Goal: Task Accomplishment & Management: Use online tool/utility

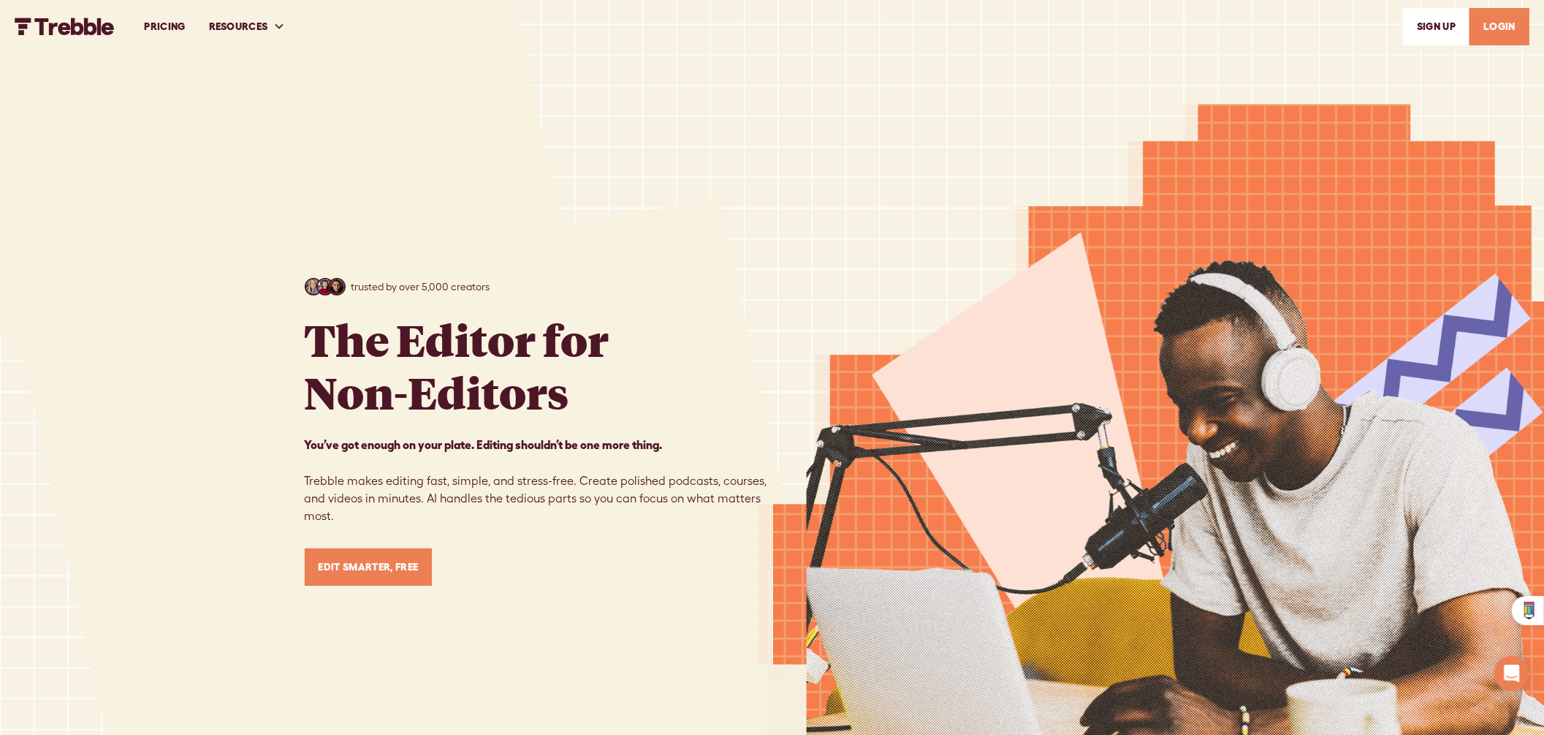
click at [1524, 18] on link "LOGIN" at bounding box center [1500, 26] width 60 height 37
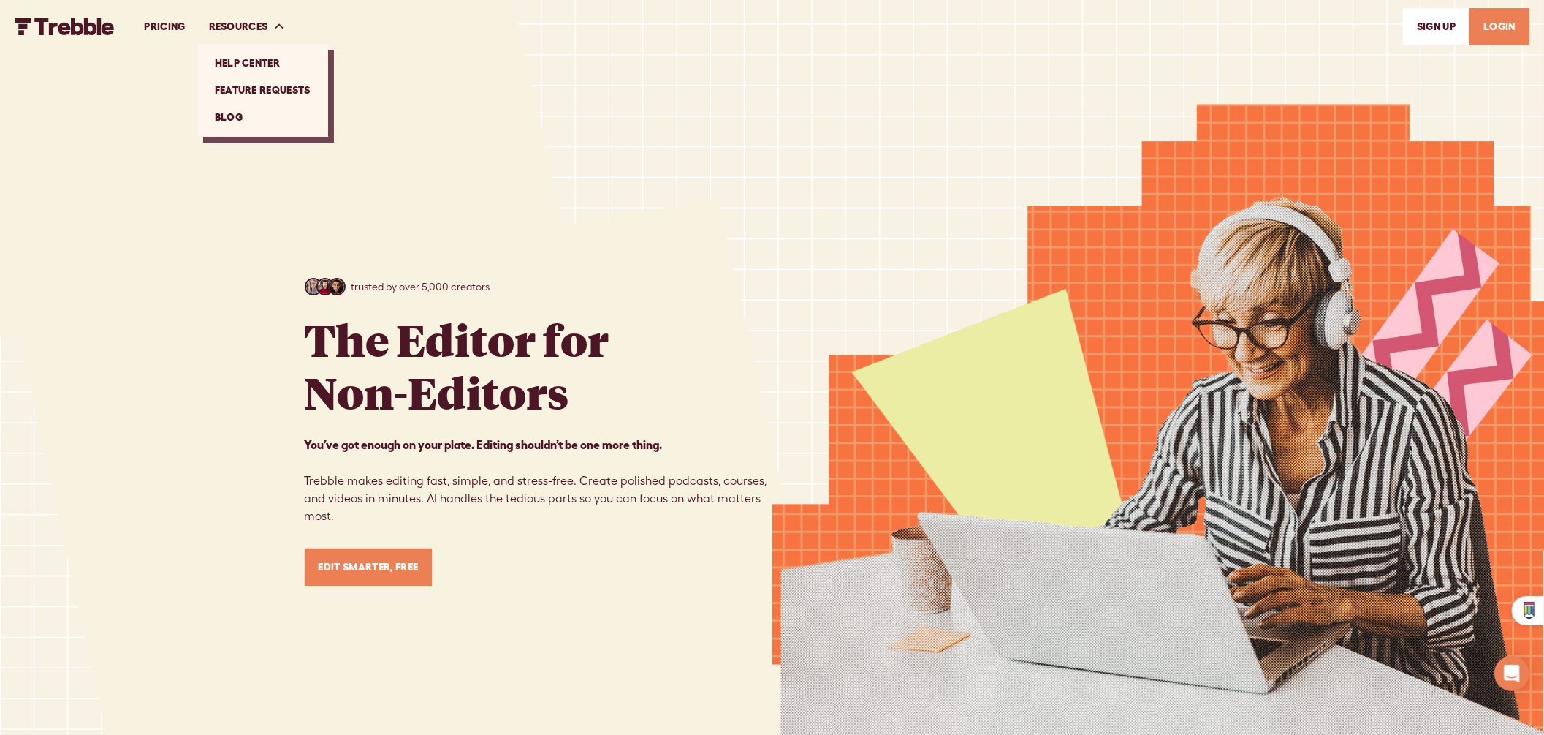
click at [300, 64] on link "Help Center" at bounding box center [262, 63] width 119 height 27
click at [1518, 23] on link "LOGIN" at bounding box center [1500, 26] width 60 height 37
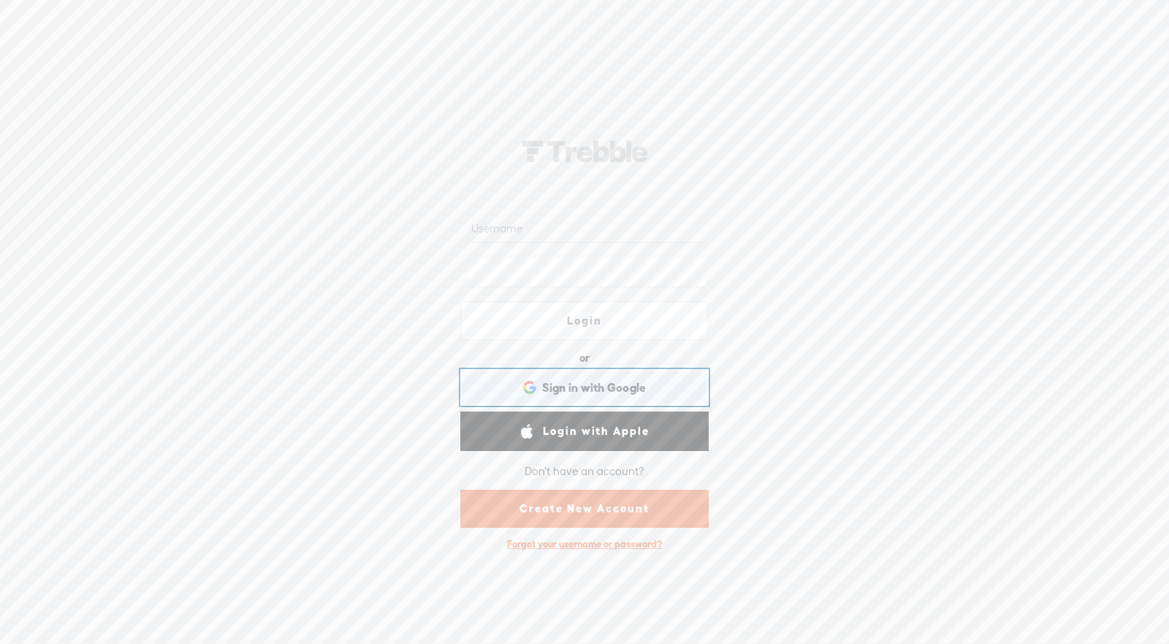
click at [573, 389] on span "Sign in with Google" at bounding box center [594, 387] width 105 height 15
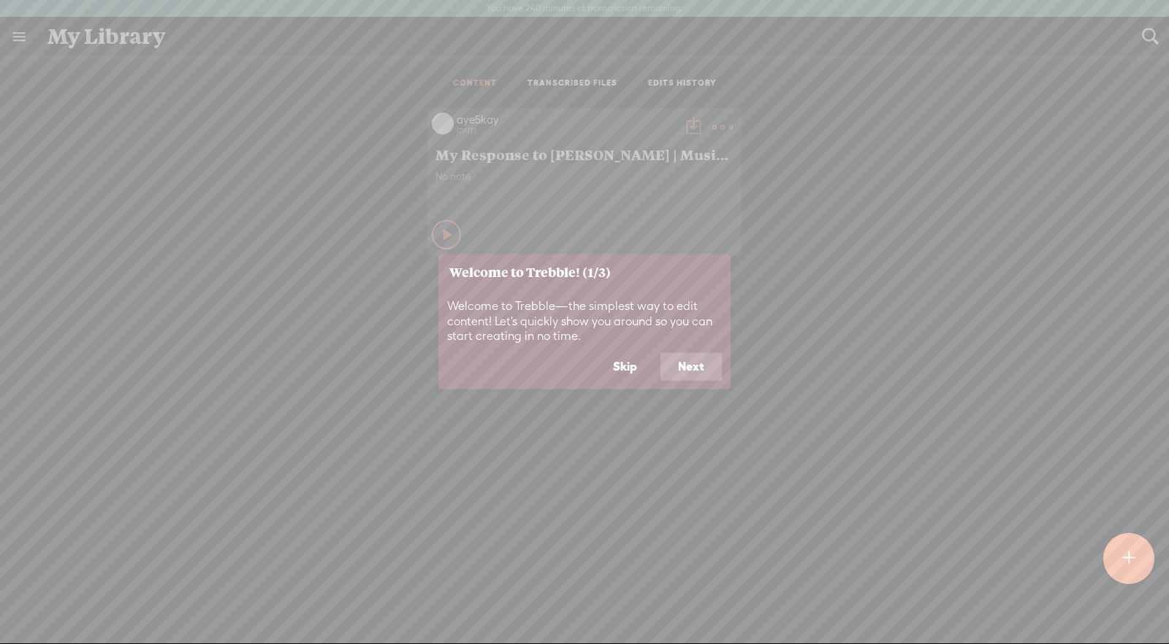
click at [680, 366] on button "Next" at bounding box center [691, 367] width 61 height 28
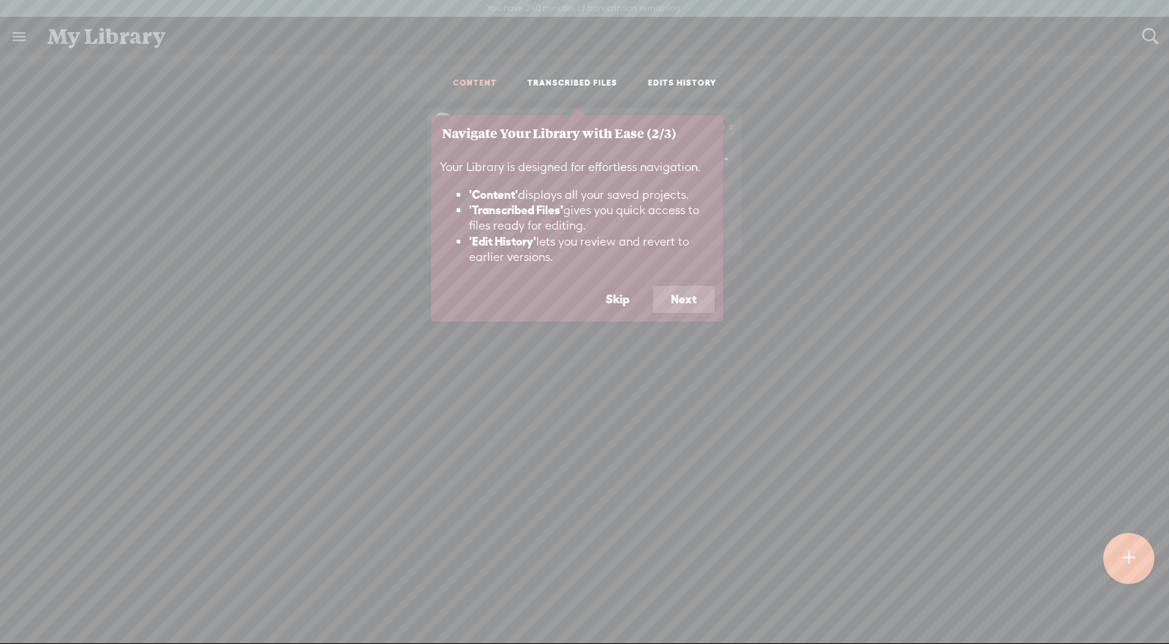
click at [692, 295] on button "Next" at bounding box center [683, 300] width 61 height 28
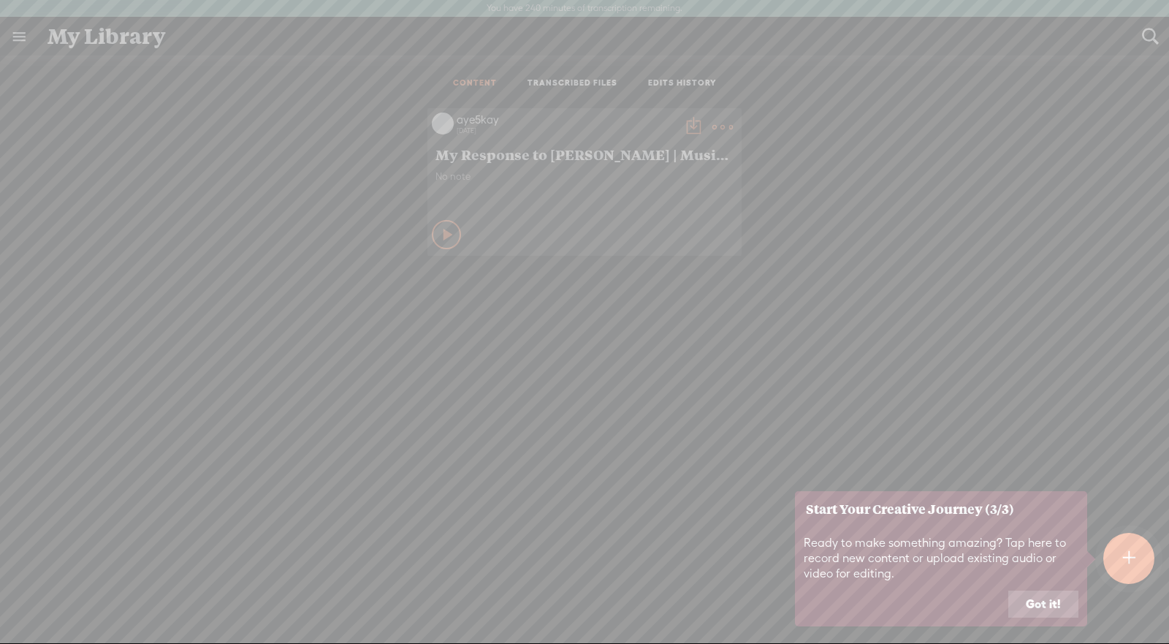
click at [1041, 614] on button "Got it!" at bounding box center [1044, 605] width 70 height 28
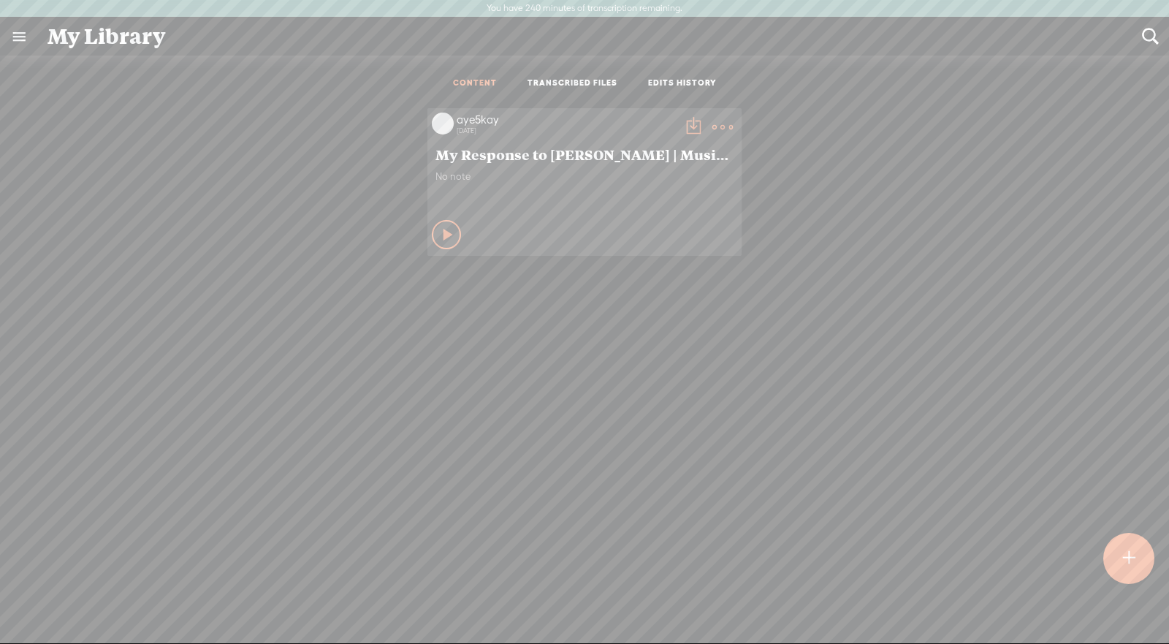
click at [432, 229] on div "Play Content" at bounding box center [446, 234] width 29 height 29
click at [440, 237] on icon at bounding box center [447, 234] width 15 height 15
click at [474, 155] on span "My Response to Curtiss King | Music Marketing & Promotion | VLOG" at bounding box center [585, 154] width 298 height 18
drag, startPoint x: 450, startPoint y: 118, endPoint x: 449, endPoint y: 126, distance: 8.1
click at [454, 125] on div "aye5kay 7 months ago" at bounding box center [566, 127] width 225 height 29
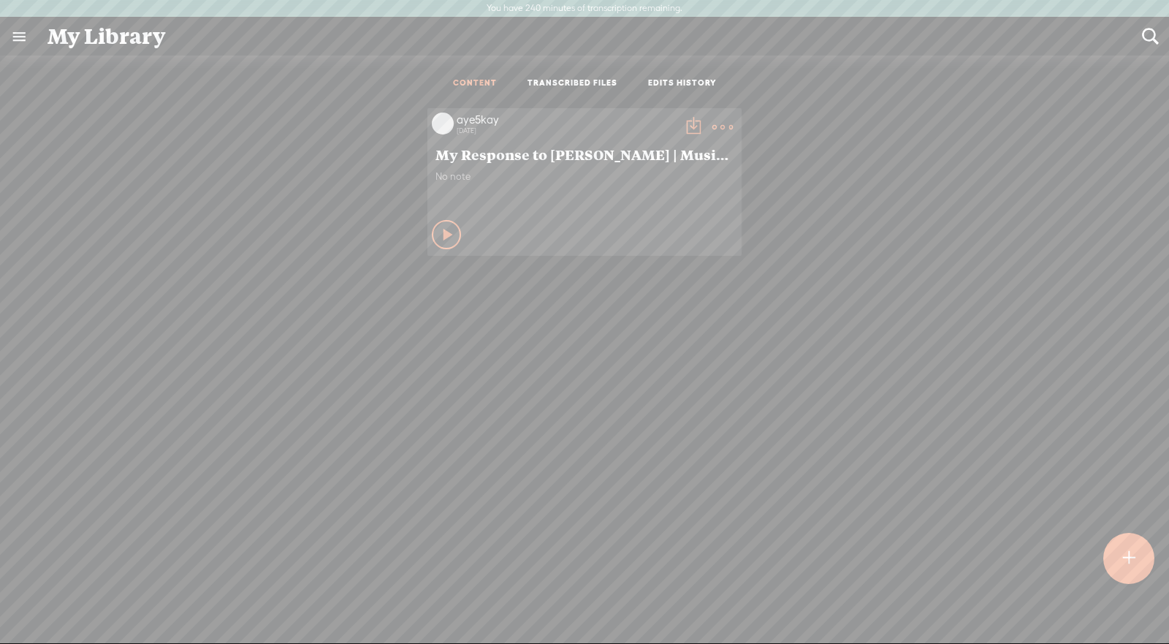
click at [719, 122] on t at bounding box center [723, 127] width 20 height 20
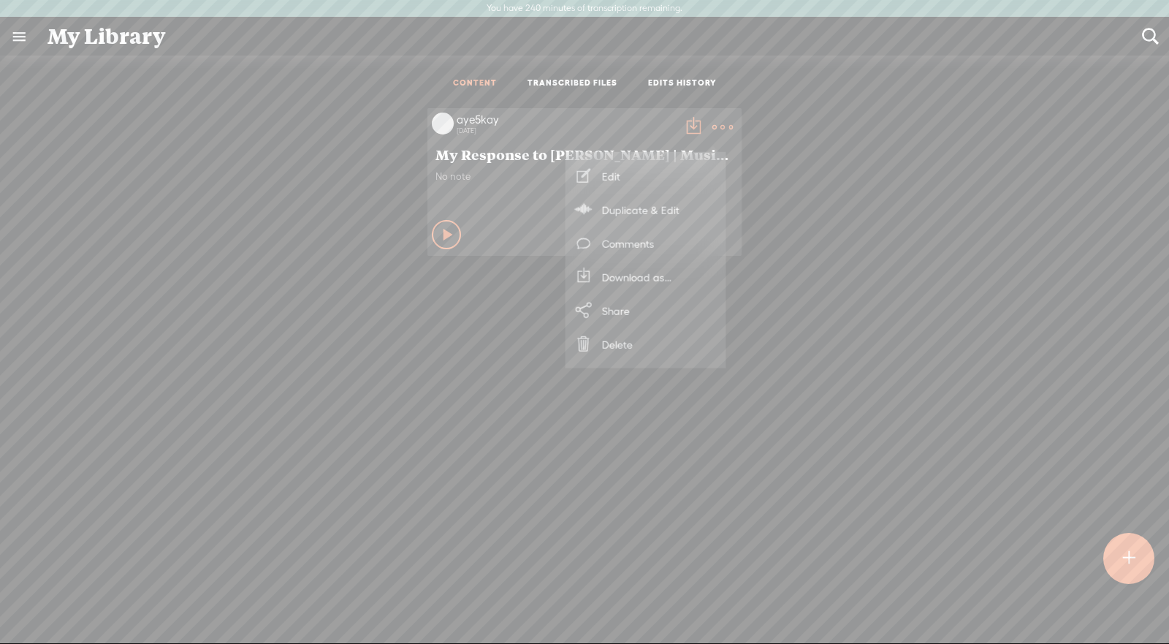
click at [650, 181] on link "Edit" at bounding box center [646, 176] width 146 height 34
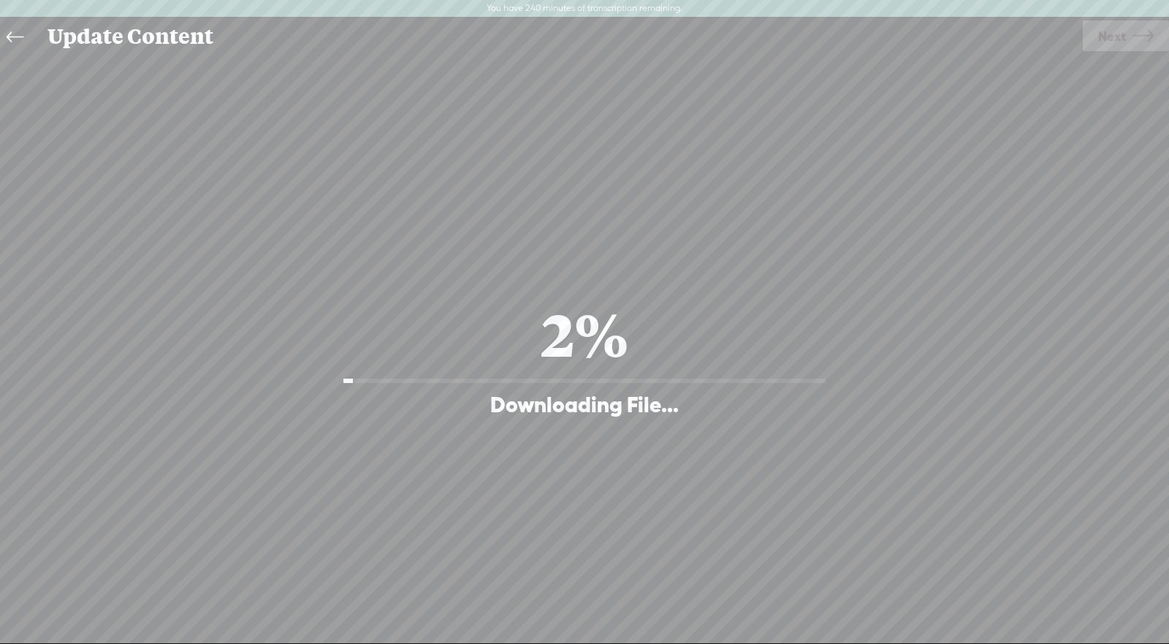
click at [687, 295] on div "2% Downloading File..." at bounding box center [585, 357] width 512 height 124
click at [28, 39] on link at bounding box center [18, 37] width 33 height 34
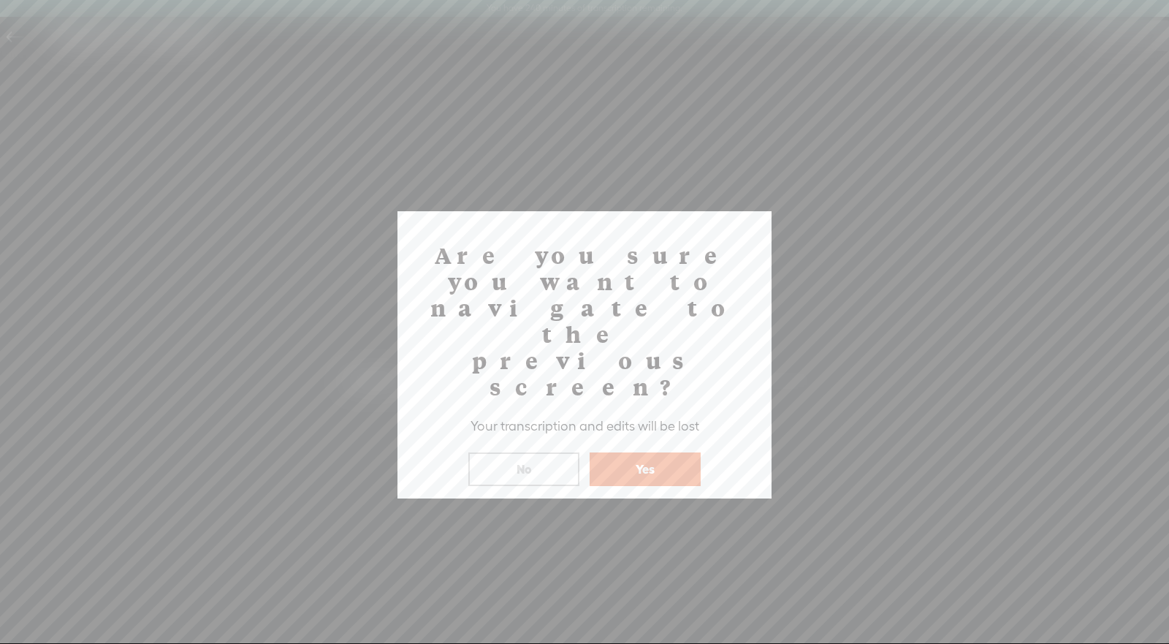
click at [665, 452] on button "Yes" at bounding box center [645, 469] width 111 height 34
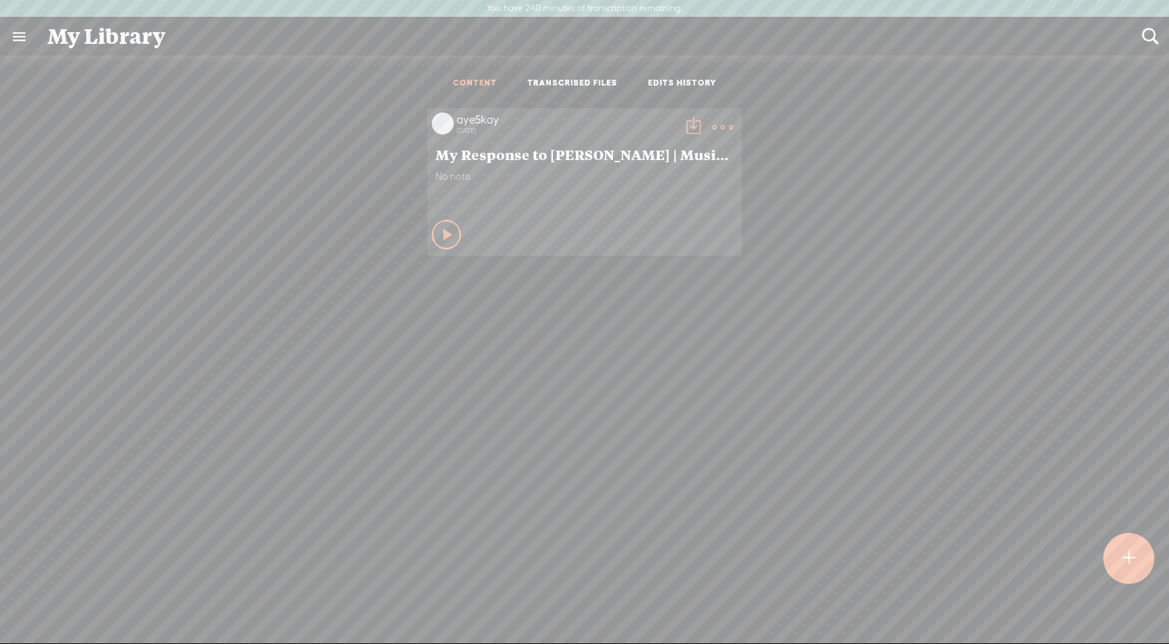
click at [678, 82] on link "EDITS HISTORY" at bounding box center [682, 83] width 69 height 12
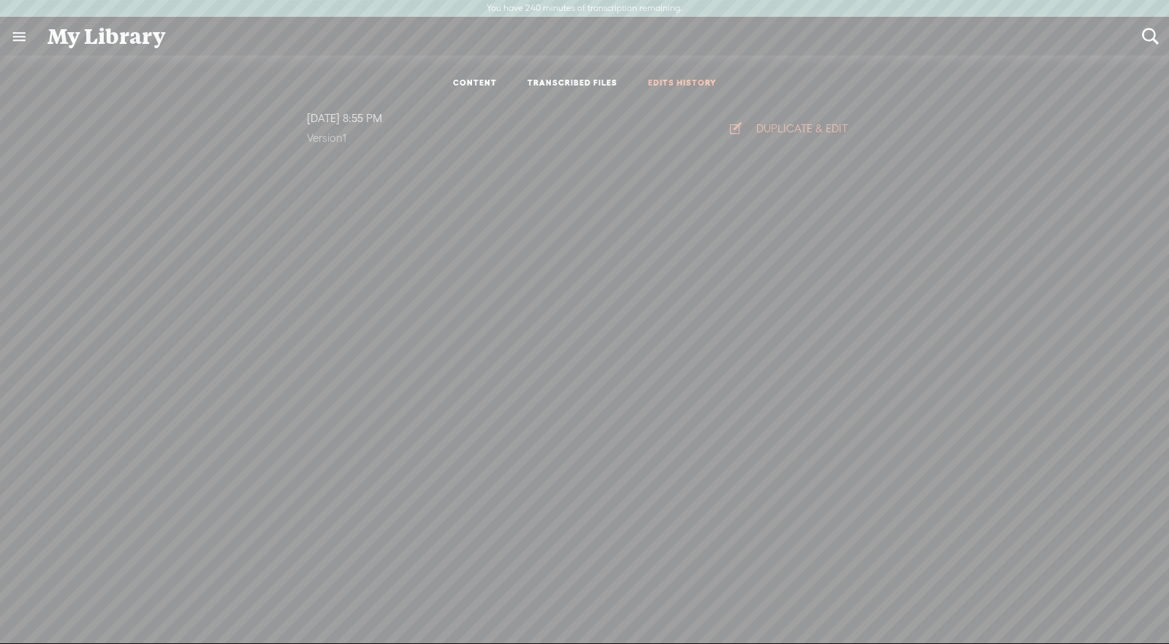
click at [493, 70] on ul "CONTENT TRANSCRIBED FILES EDITS HISTORY" at bounding box center [584, 84] width 387 height 34
click at [495, 88] on link "CONTENT" at bounding box center [475, 83] width 44 height 12
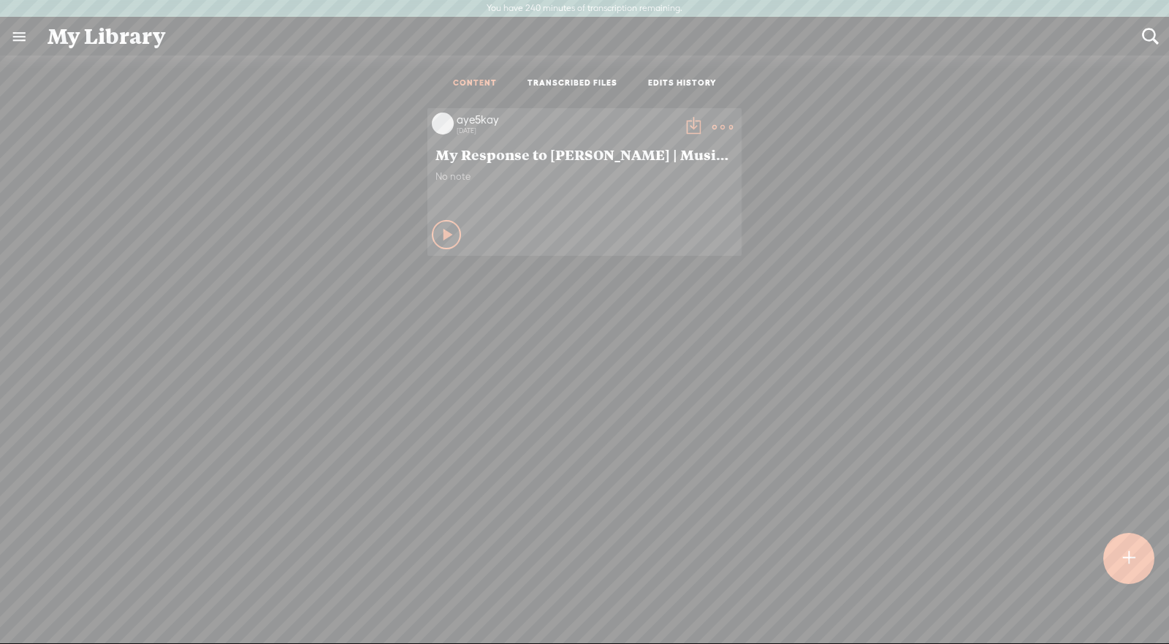
click at [585, 86] on link "TRANSCRIBED FILES" at bounding box center [573, 83] width 90 height 12
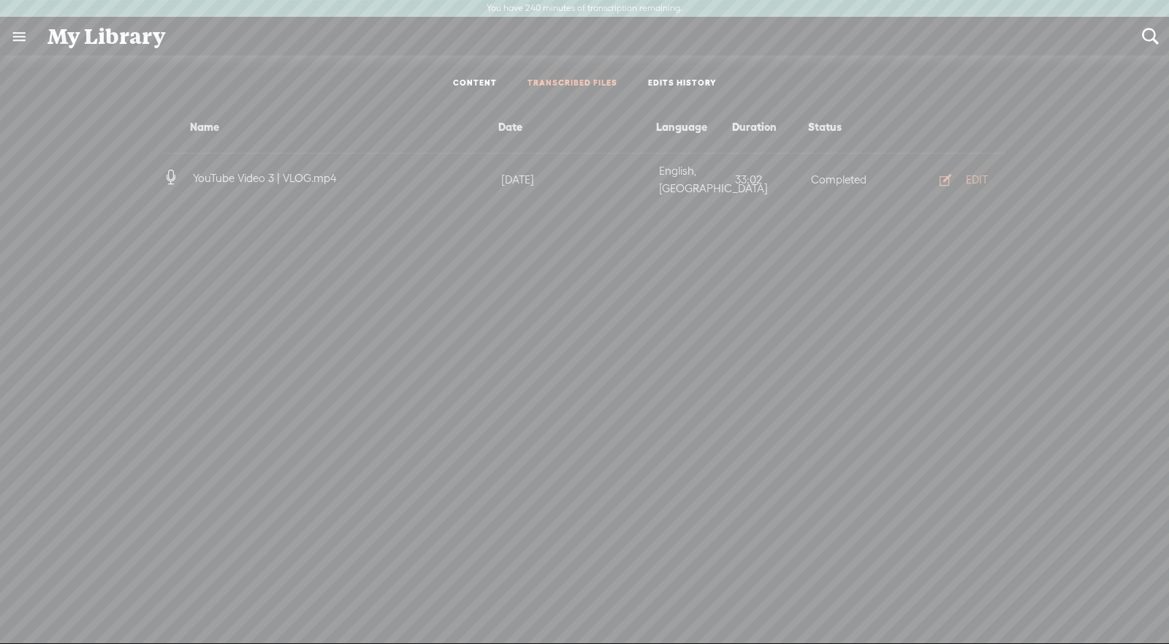
click at [278, 172] on span "YouTube Video 3 | VLOG.mp4" at bounding box center [265, 178] width 150 height 12
click at [171, 172] on icon at bounding box center [171, 177] width 15 height 15
click at [338, 174] on h4 "YouTube Video 3 | VLOG.mp4" at bounding box center [344, 179] width 308 height 18
click at [976, 177] on div "EDIT" at bounding box center [977, 179] width 22 height 15
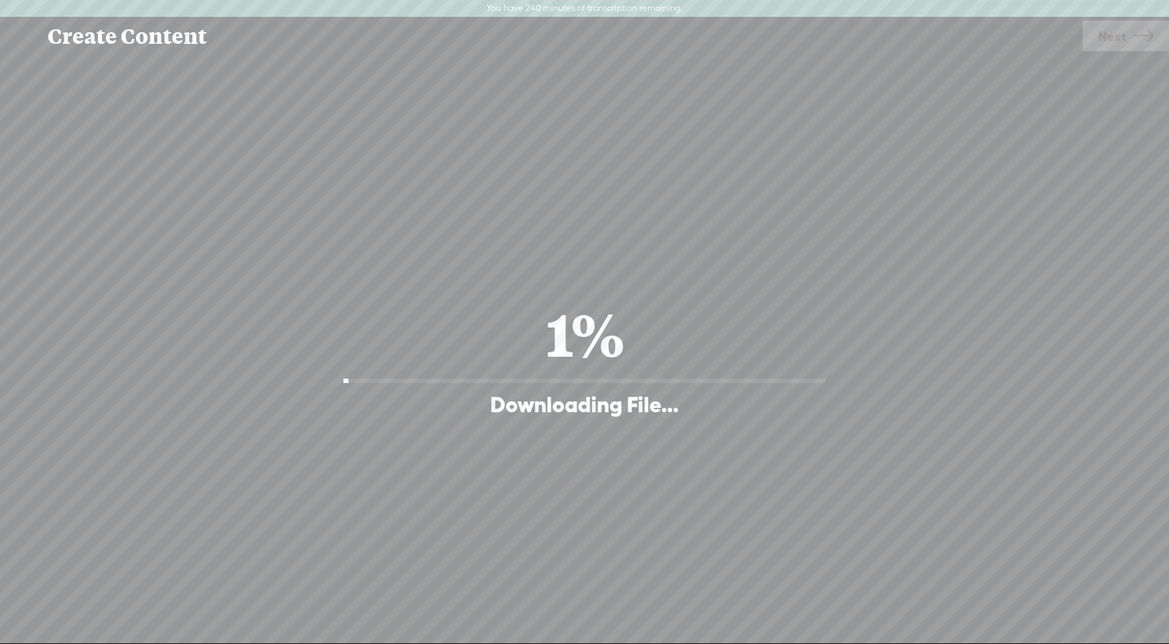
click at [20, 27] on div at bounding box center [18, 37] width 37 height 38
click at [63, 35] on div "Create Content Use text-to-audio Use voice actor Record From This Browser Use p…" at bounding box center [584, 36] width 1169 height 39
drag, startPoint x: 366, startPoint y: 34, endPoint x: 401, endPoint y: 39, distance: 34.7
click at [384, 37] on div "Create Content" at bounding box center [560, 37] width 1046 height 38
click at [978, 347] on div "2% Downloading File..." at bounding box center [585, 357] width 1140 height 316
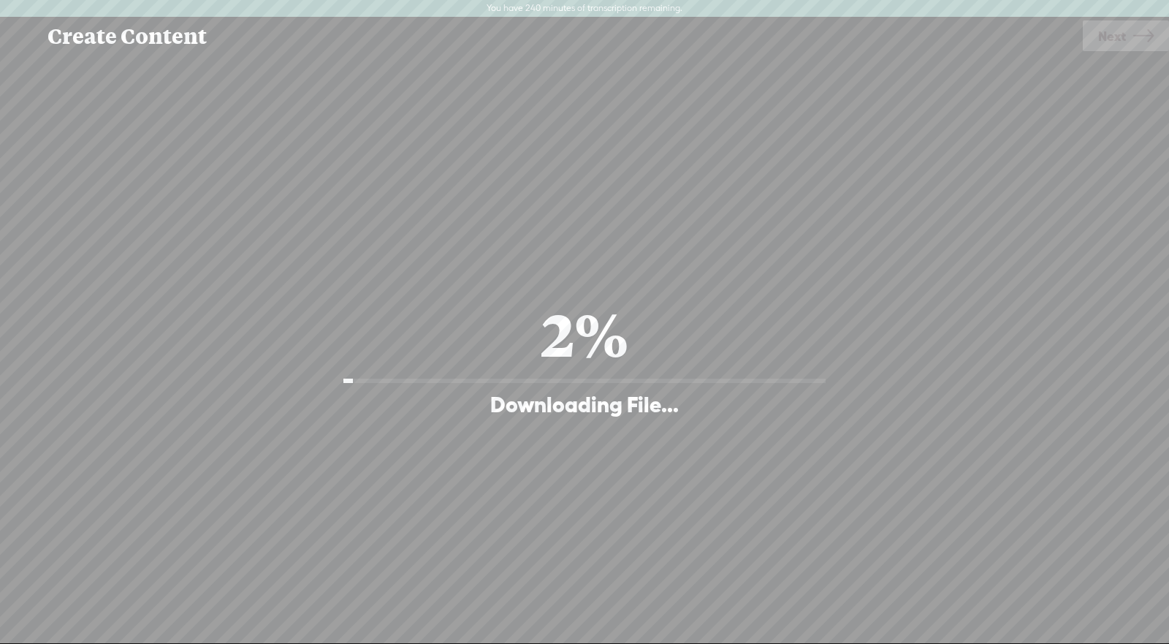
click at [1115, 37] on span "Next" at bounding box center [1113, 36] width 28 height 37
click at [1116, 38] on span "Next" at bounding box center [1113, 36] width 28 height 37
click at [96, 64] on div "Continue without editing Transcribe and edit Language used in audio: Choose a l…" at bounding box center [585, 357] width 1140 height 602
drag, startPoint x: 68, startPoint y: 26, endPoint x: 96, endPoint y: 31, distance: 28.1
click at [86, 29] on div "Create Content" at bounding box center [560, 37] width 1046 height 38
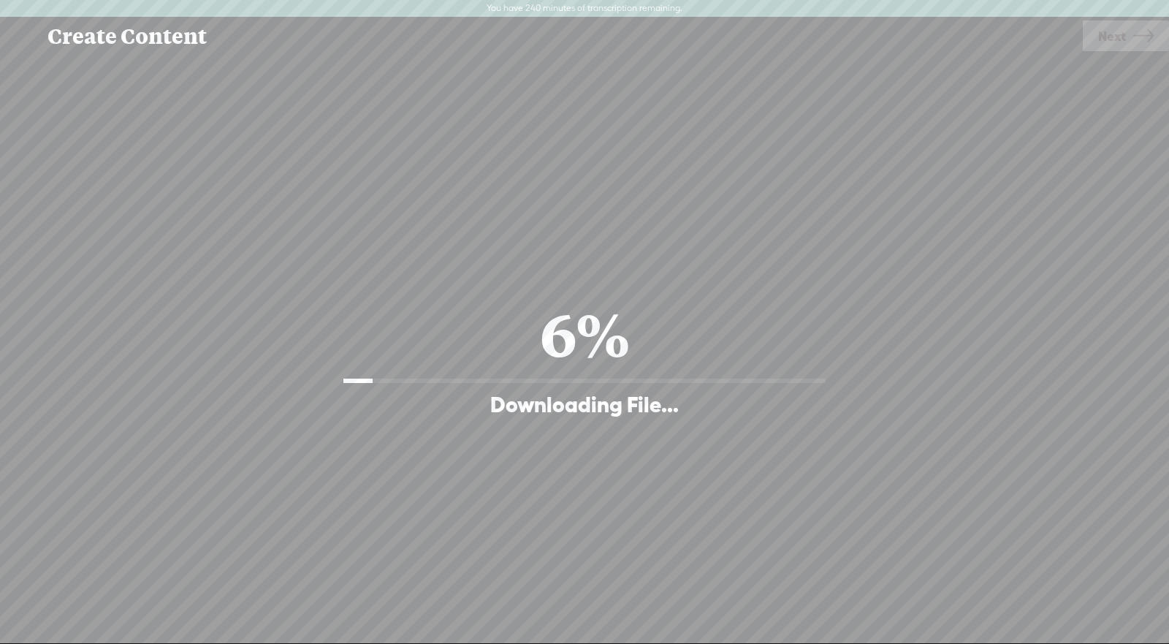
click at [594, 426] on div "6% Downloading File..." at bounding box center [585, 357] width 1140 height 316
drag, startPoint x: 559, startPoint y: 401, endPoint x: 561, endPoint y: 394, distance: 7.5
click at [560, 401] on div "Downloading File..." at bounding box center [584, 404] width 189 height 29
click at [36, 31] on div at bounding box center [18, 37] width 37 height 38
click at [39, 41] on div "Create Content Use text-to-audio Use voice actor Record From This Browser Use p…" at bounding box center [584, 36] width 1169 height 39
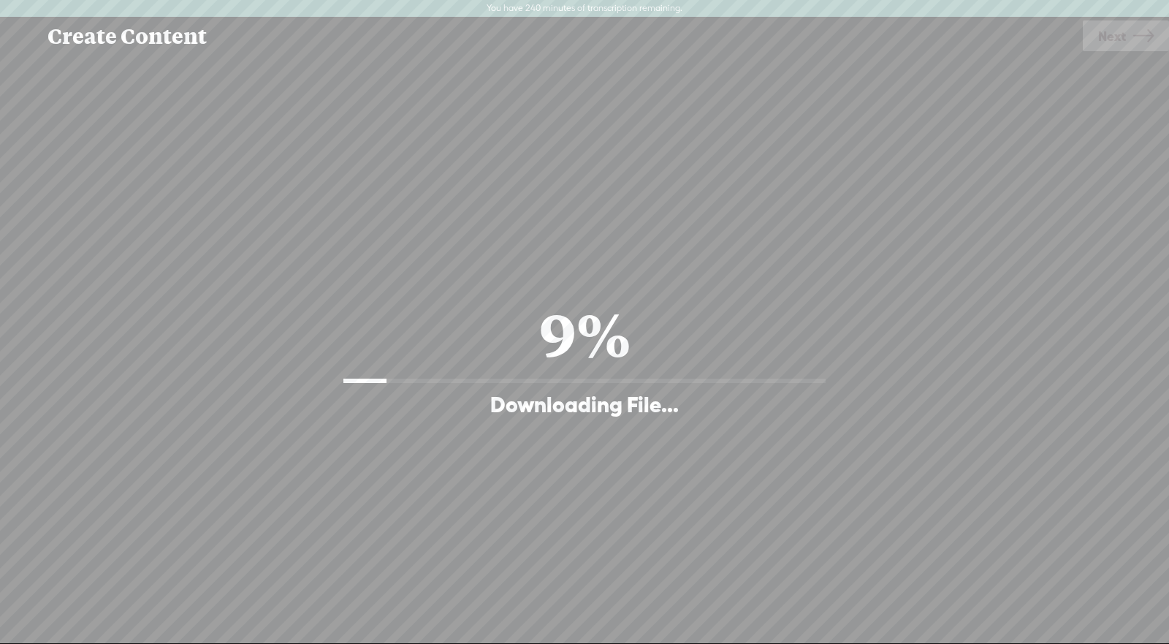
drag, startPoint x: 105, startPoint y: 38, endPoint x: 113, endPoint y: 37, distance: 8.1
click at [105, 38] on div "Create Content" at bounding box center [560, 37] width 1046 height 38
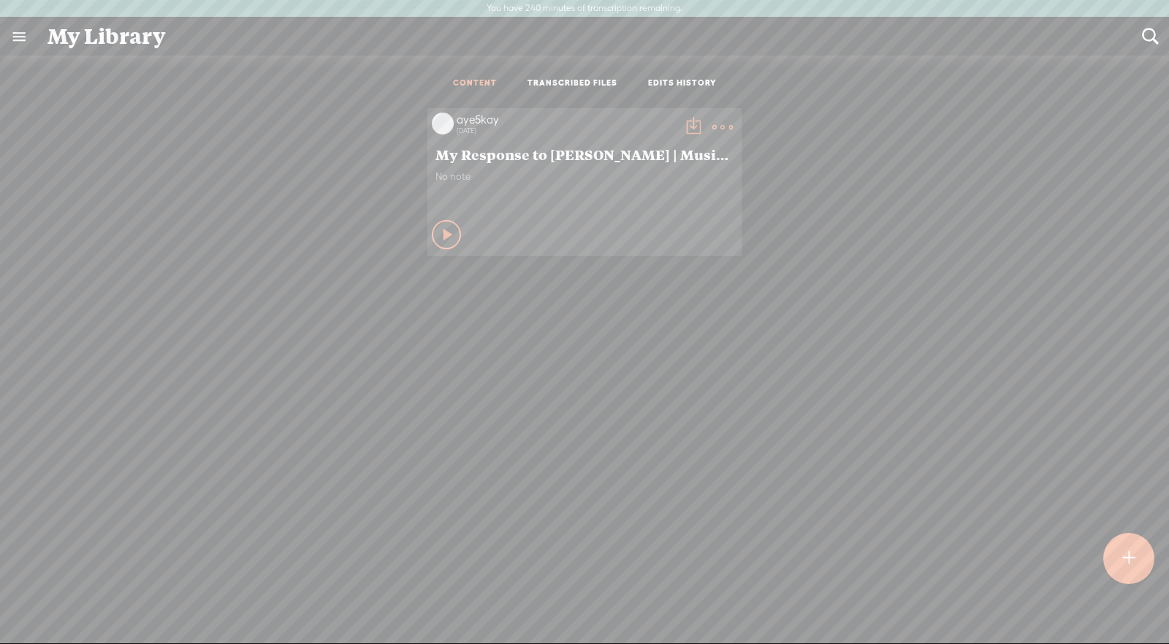
click at [680, 80] on link "EDITS HISTORY" at bounding box center [682, 83] width 69 height 12
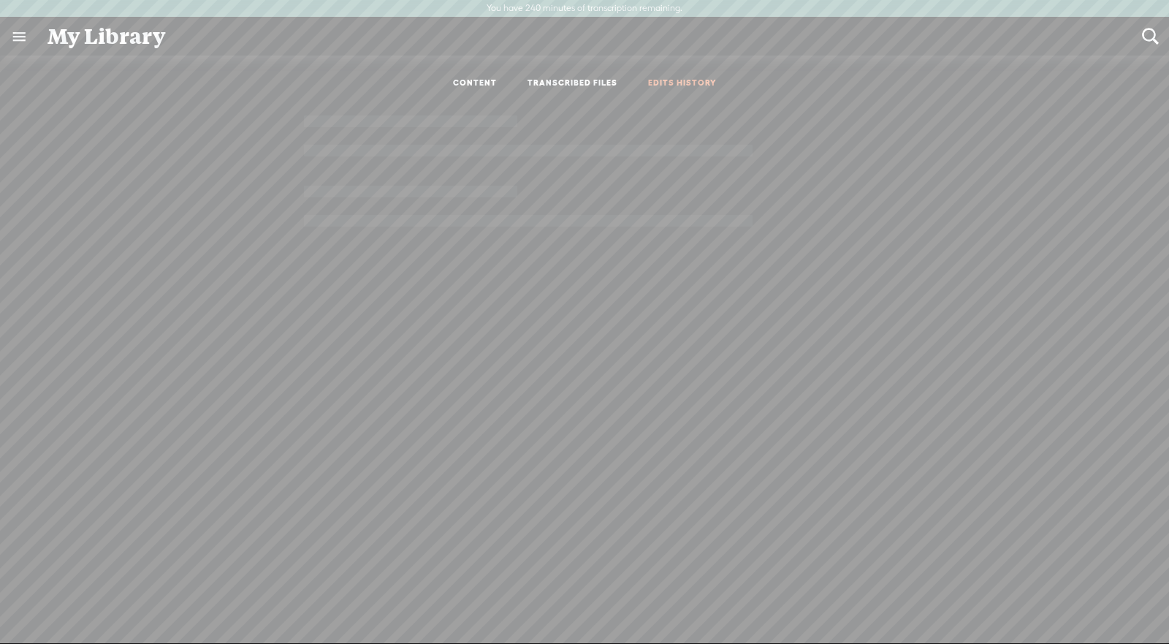
click at [471, 86] on link "CONTENT" at bounding box center [475, 83] width 44 height 12
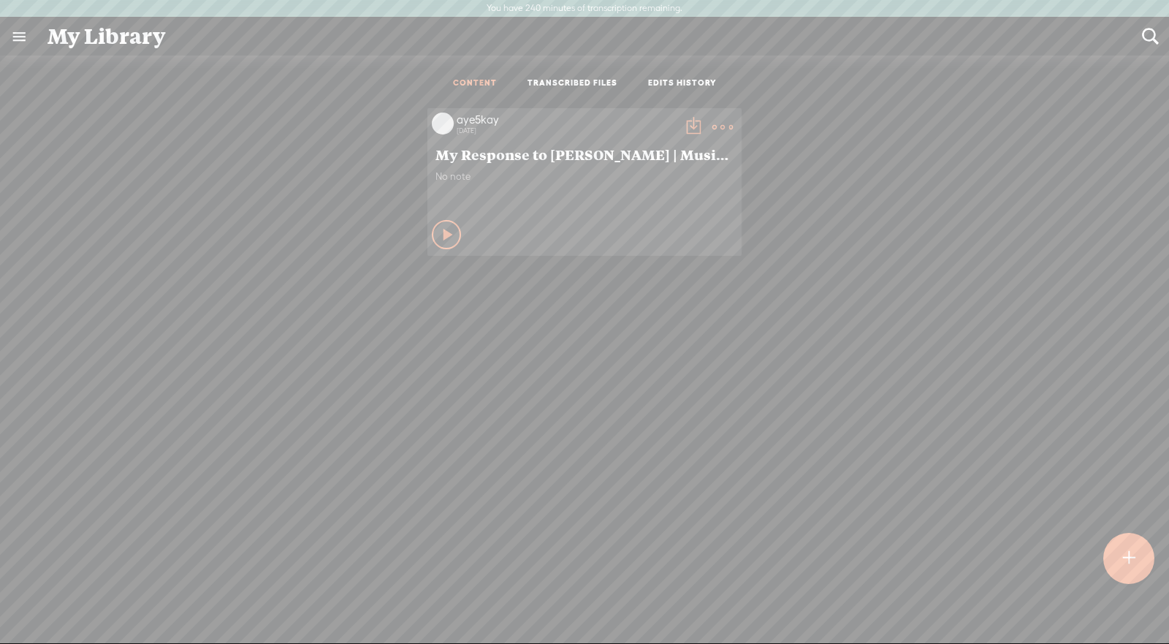
click at [717, 132] on t at bounding box center [723, 127] width 20 height 20
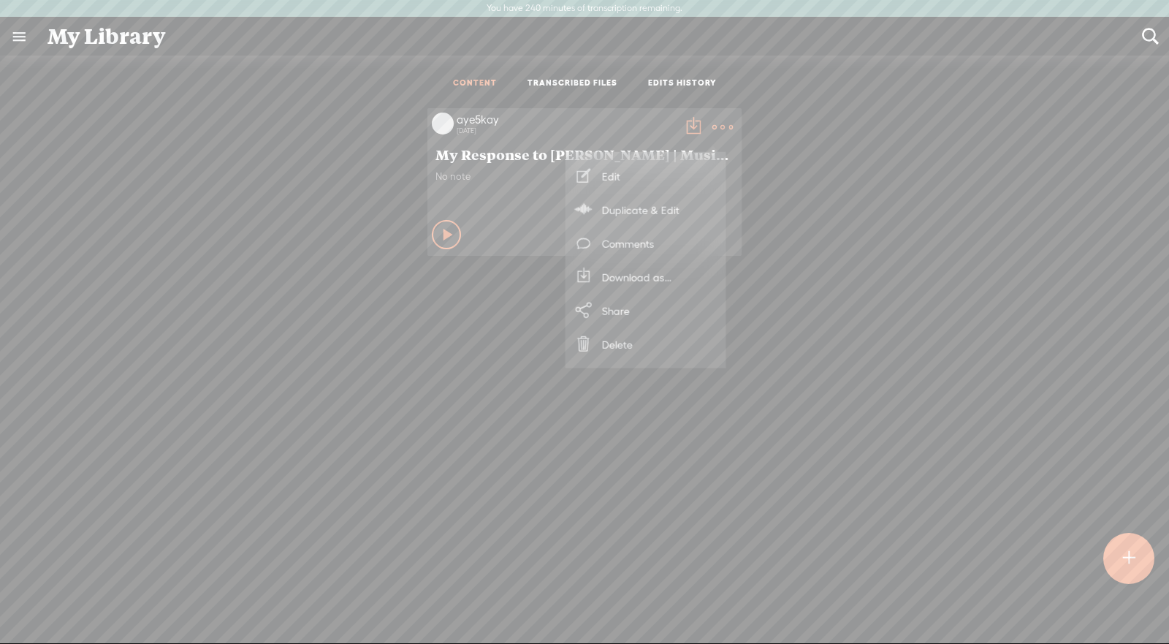
click at [1134, 564] on t at bounding box center [1129, 558] width 12 height 32
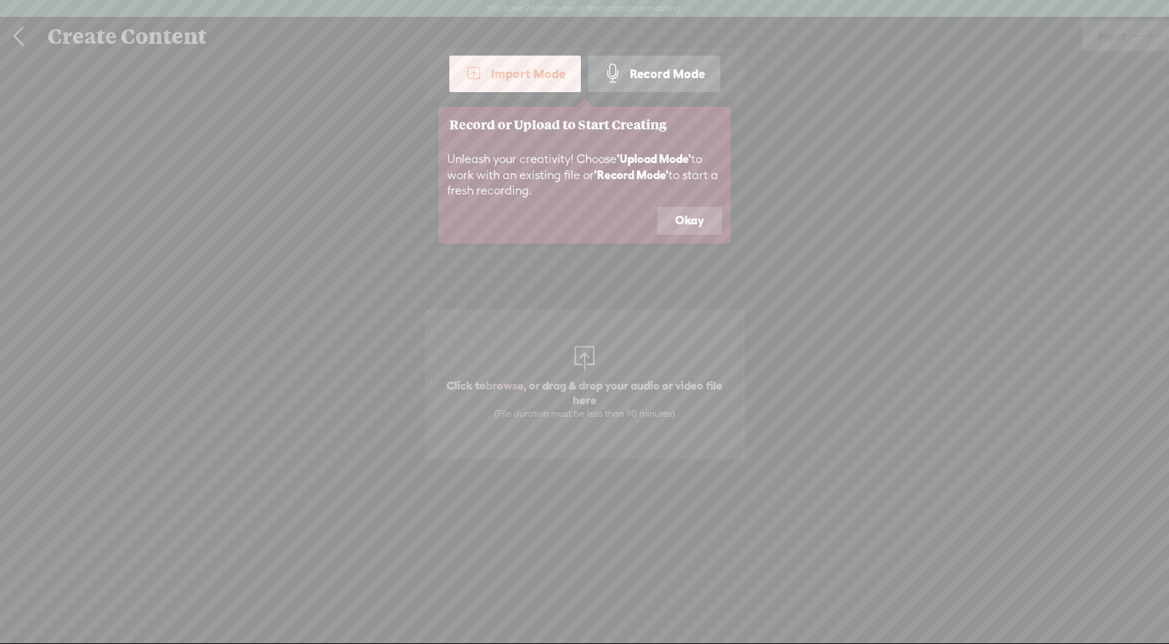
click at [704, 224] on button "Okay" at bounding box center [690, 221] width 64 height 28
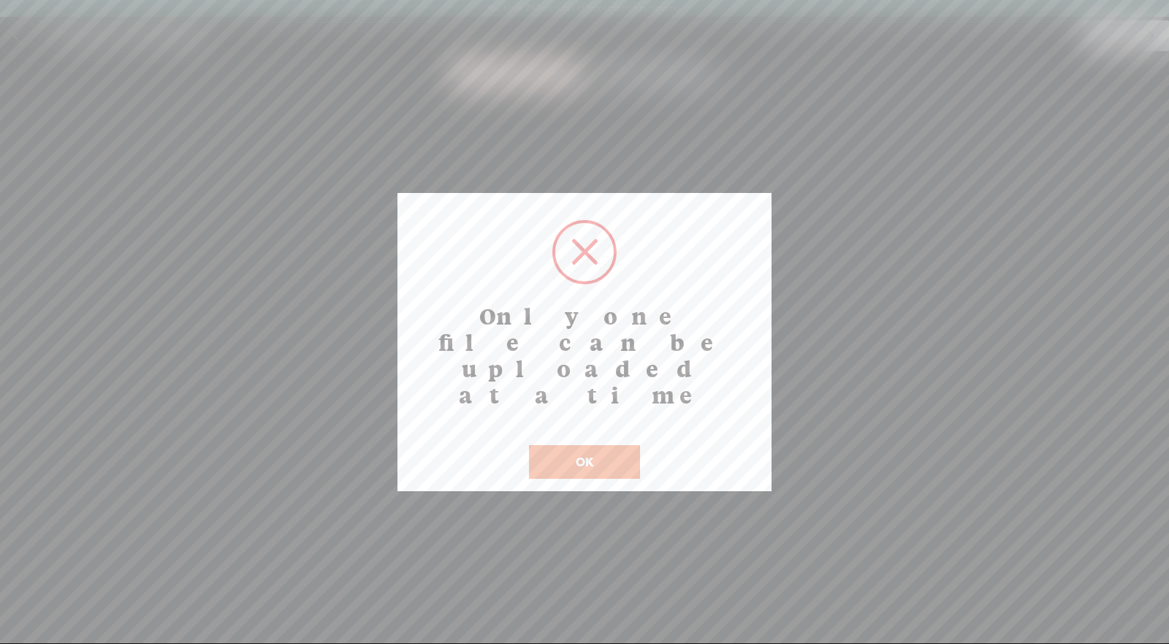
click at [598, 445] on button "OK" at bounding box center [584, 462] width 111 height 34
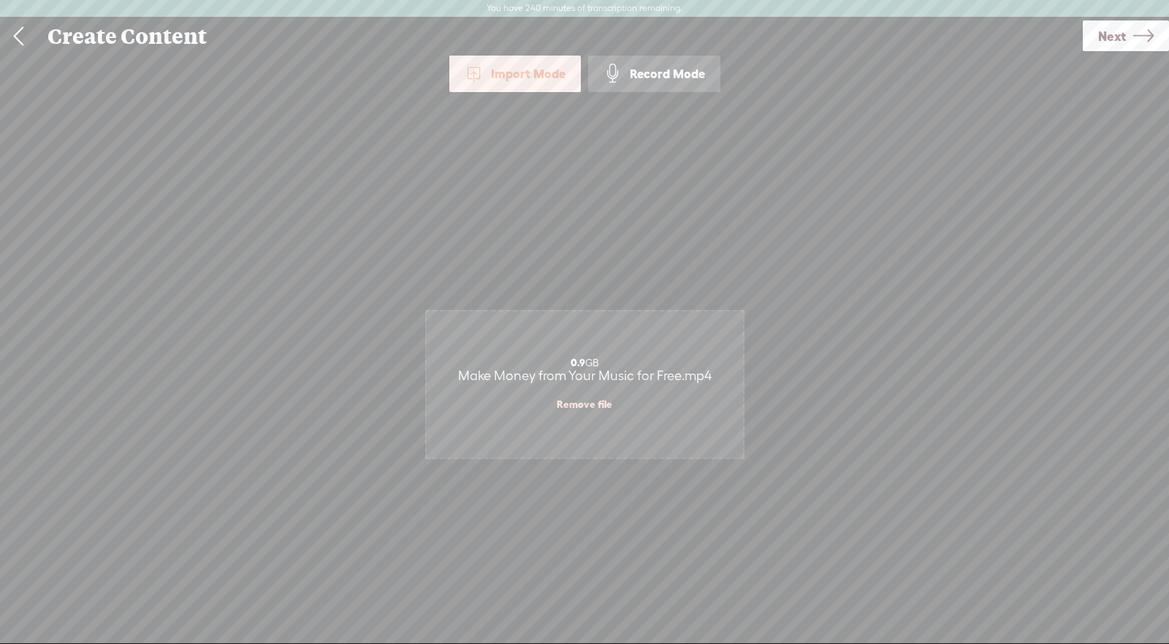
click at [1115, 37] on span "Next" at bounding box center [1113, 36] width 28 height 37
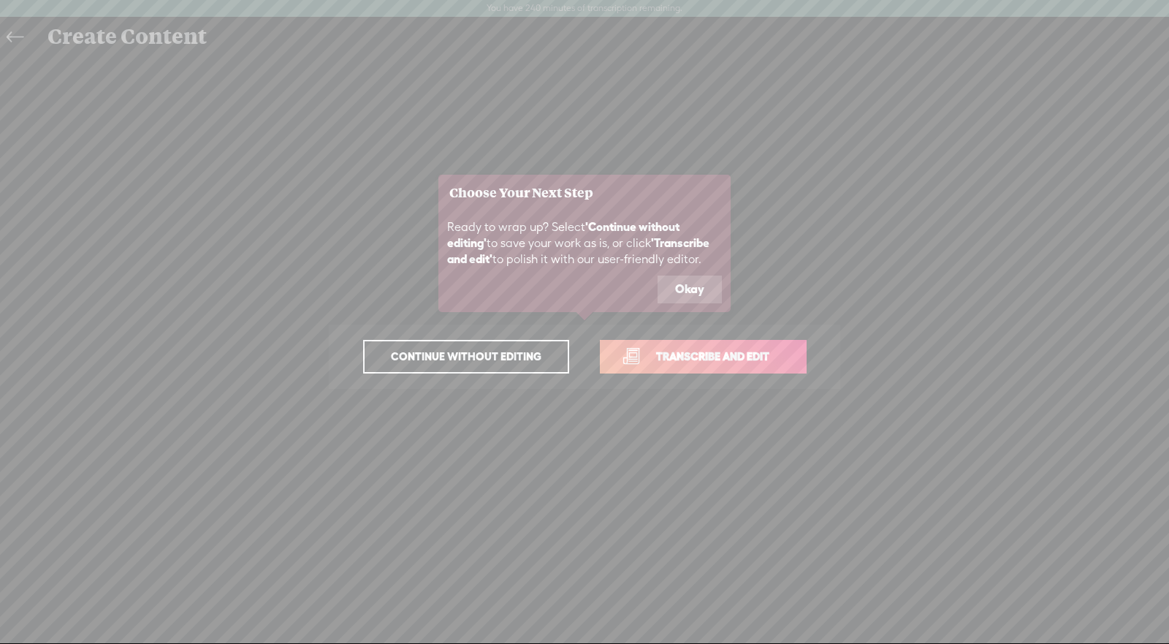
click at [694, 360] on span "Transcribe and edit" at bounding box center [713, 356] width 144 height 17
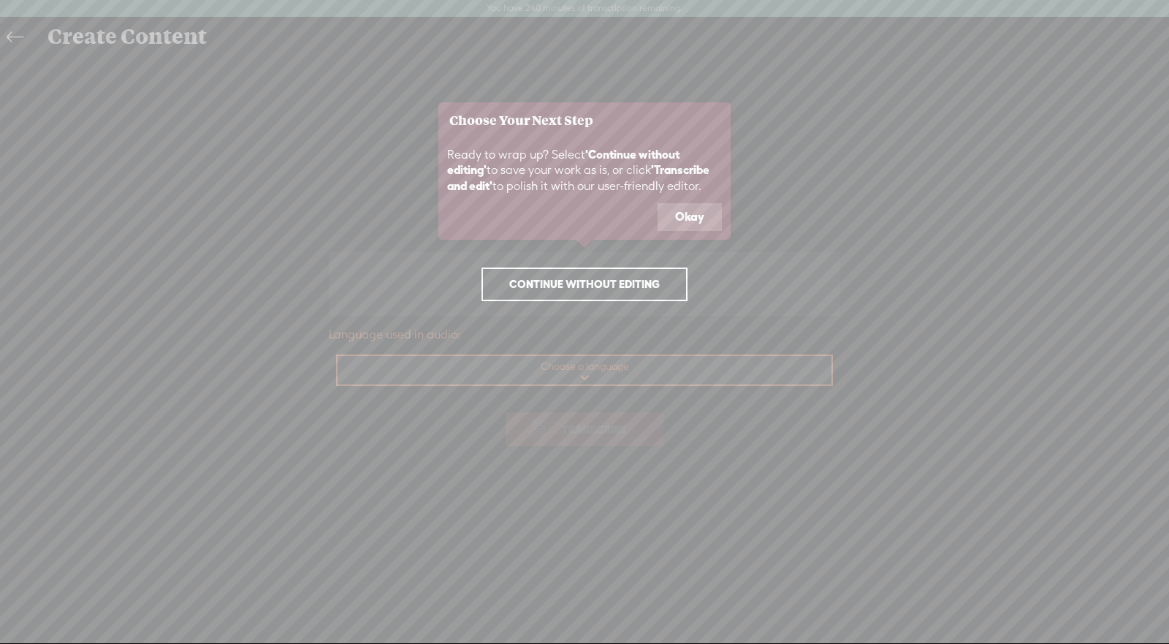
click at [686, 210] on button "Okay" at bounding box center [690, 217] width 64 height 28
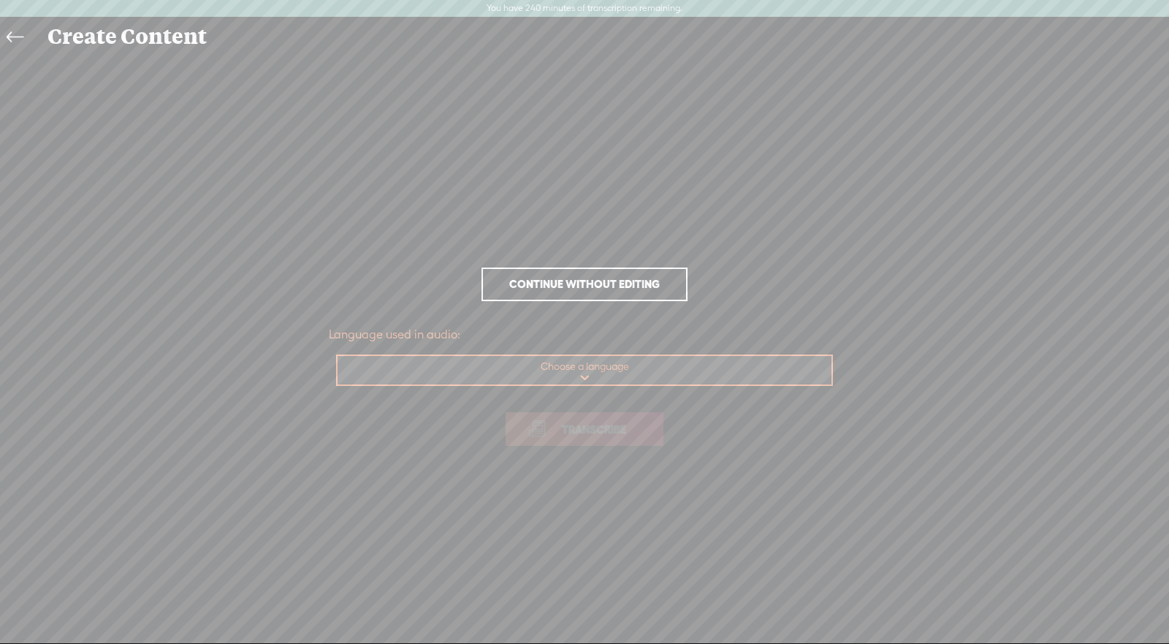
click at [608, 373] on select "Choose a language Afrikaans Albanian Amharic Arabic, Gulf Arabic, Modern Standa…" at bounding box center [586, 371] width 496 height 30
select select "en-US"
click at [338, 356] on select "Choose a language Afrikaans Albanian Amharic Arabic, Gulf Arabic, Modern Standa…" at bounding box center [586, 371] width 496 height 30
click at [590, 436] on span "Transcribe" at bounding box center [594, 429] width 95 height 17
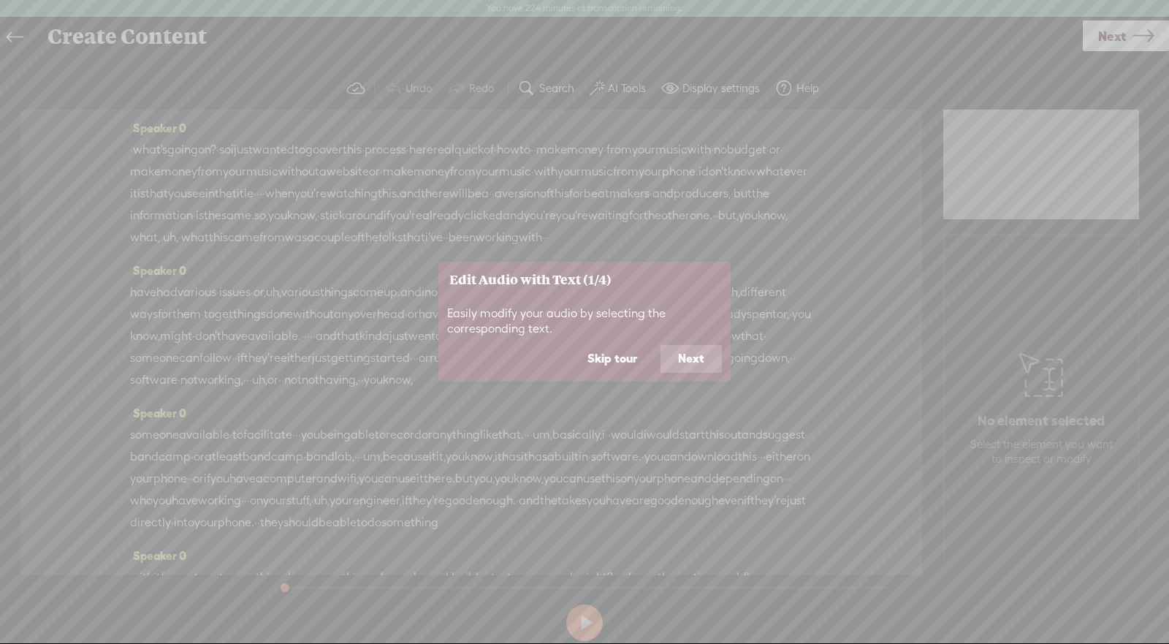
click at [689, 353] on button "Next" at bounding box center [691, 359] width 61 height 28
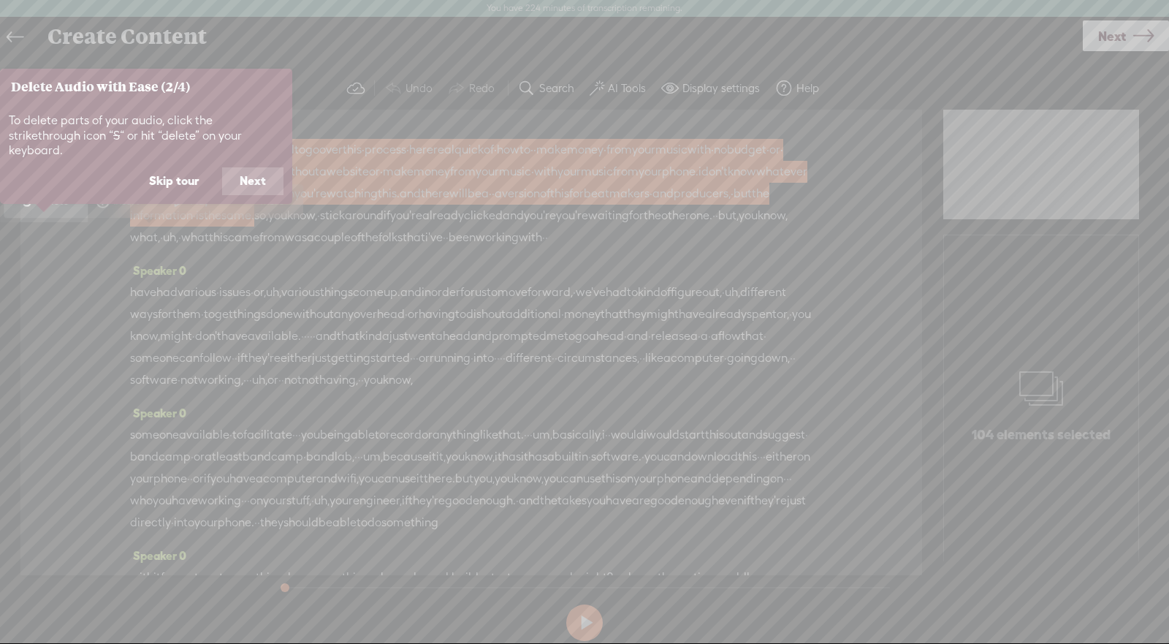
click at [246, 167] on button "Next" at bounding box center [252, 181] width 61 height 28
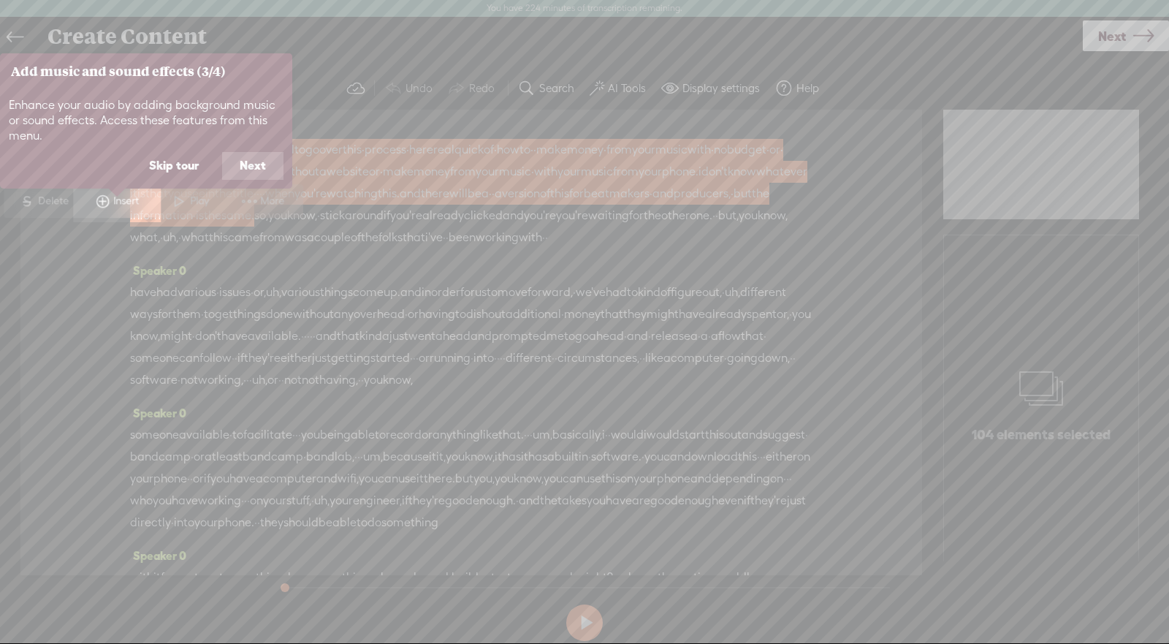
click at [247, 163] on button "Next" at bounding box center [252, 166] width 61 height 28
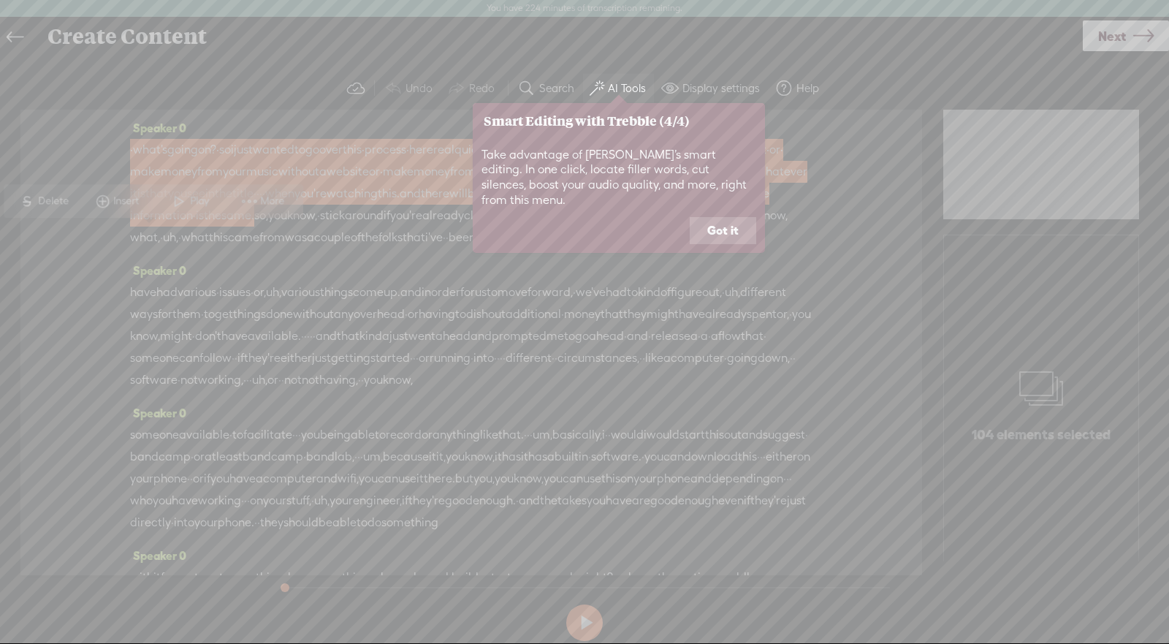
click at [713, 217] on button "Got it" at bounding box center [723, 231] width 67 height 28
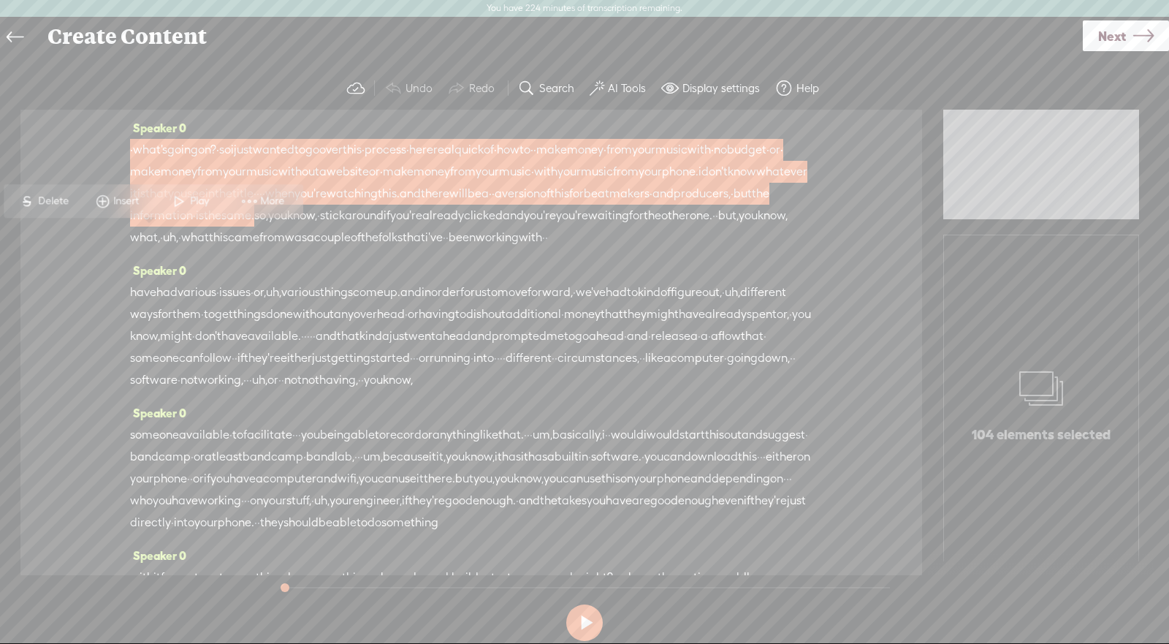
click at [773, 283] on div "Speaker 0 have had various · issues · or, uh, various things come up. and in or…" at bounding box center [471, 330] width 683 height 143
click at [148, 126] on span "Speaker 0" at bounding box center [158, 127] width 56 height 13
click at [243, 137] on div "Speaker 0 · what's going on? · so i just wanted to go over this · process · her…" at bounding box center [471, 188] width 683 height 143
click at [145, 184] on span "is" at bounding box center [141, 194] width 8 height 22
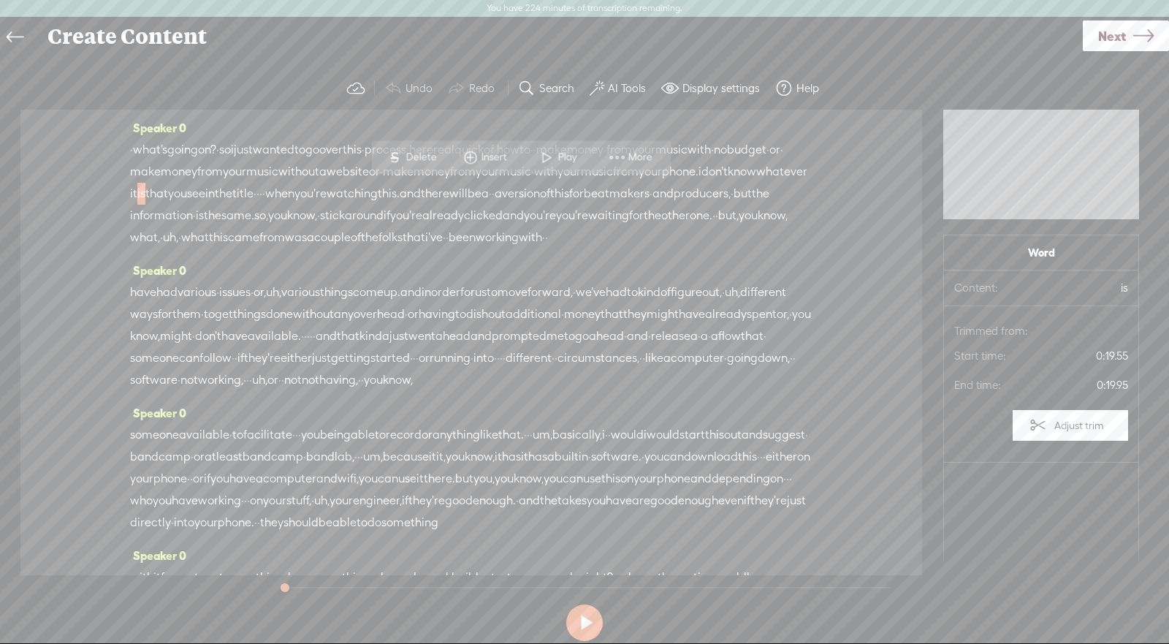
click at [133, 151] on span "·" at bounding box center [131, 150] width 3 height 22
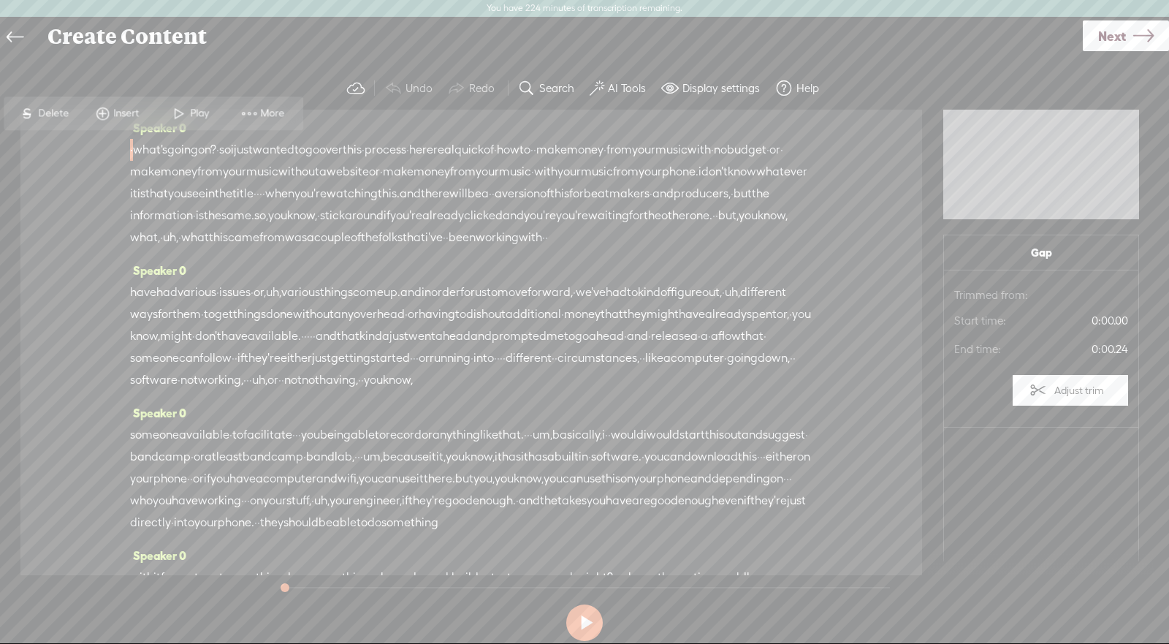
click at [80, 210] on div "Speaker 0 · what's going on? · so i just wanted to go over this · process · her…" at bounding box center [471, 343] width 902 height 466
click at [83, 159] on div "Speaker 0 · what's going on? · so i just wanted to go over this · process · her…" at bounding box center [471, 343] width 902 height 466
click at [630, 86] on label "AI Tools" at bounding box center [627, 88] width 38 height 15
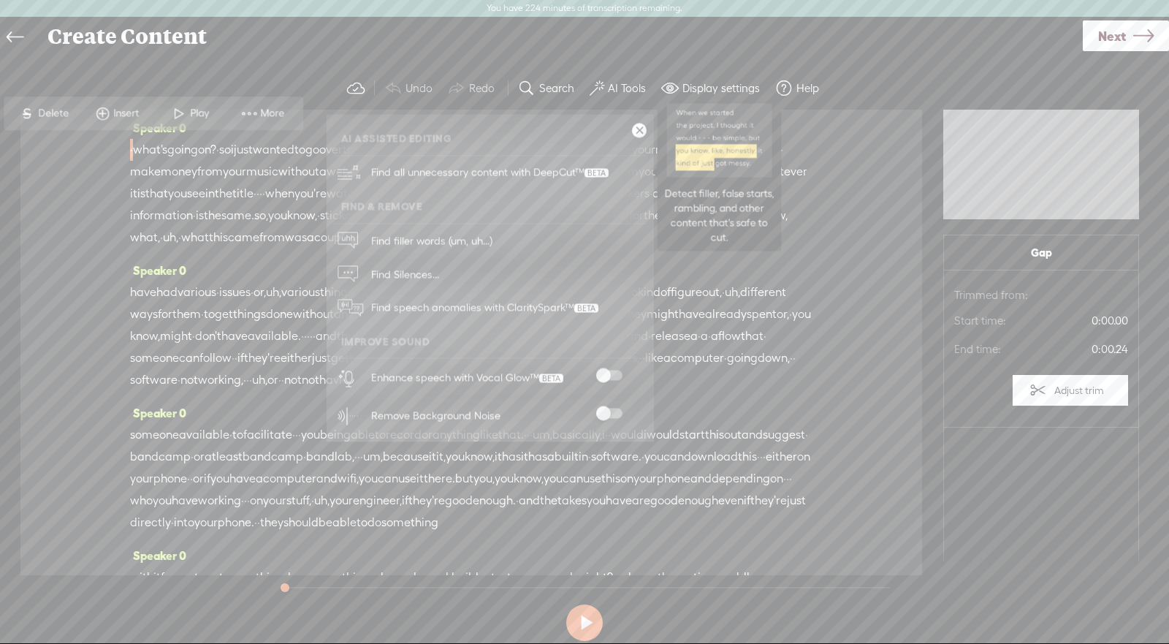
click at [552, 176] on span "Find all unnecessary content with DeepCut™" at bounding box center [489, 173] width 248 height 34
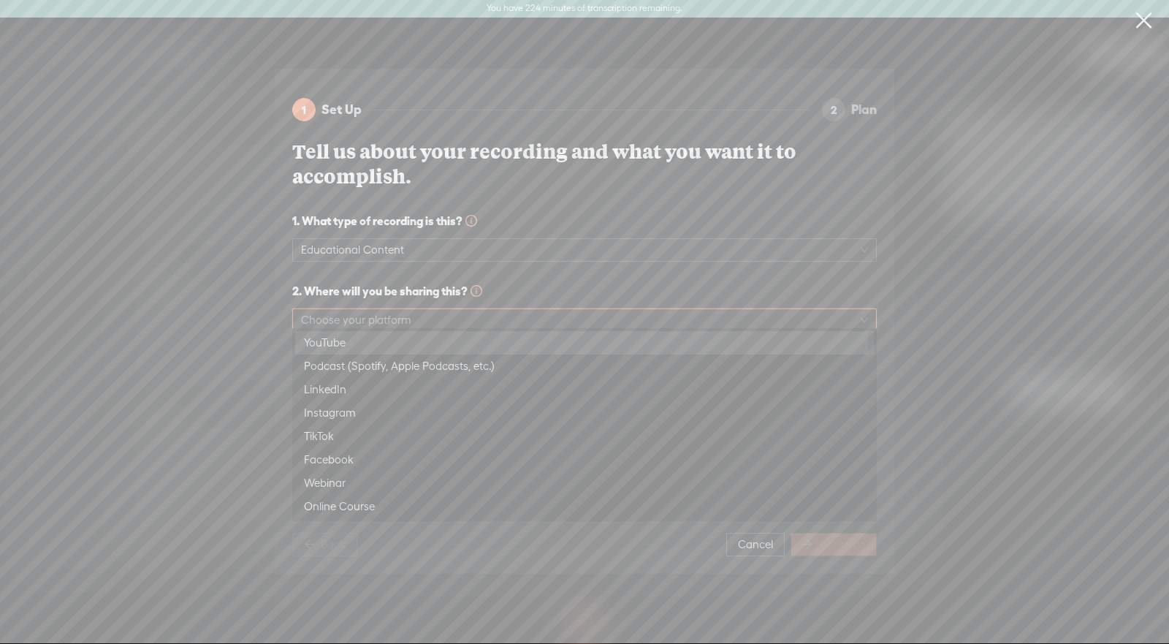
click at [860, 313] on span at bounding box center [584, 320] width 567 height 22
click at [714, 333] on div "YouTube" at bounding box center [584, 342] width 579 height 23
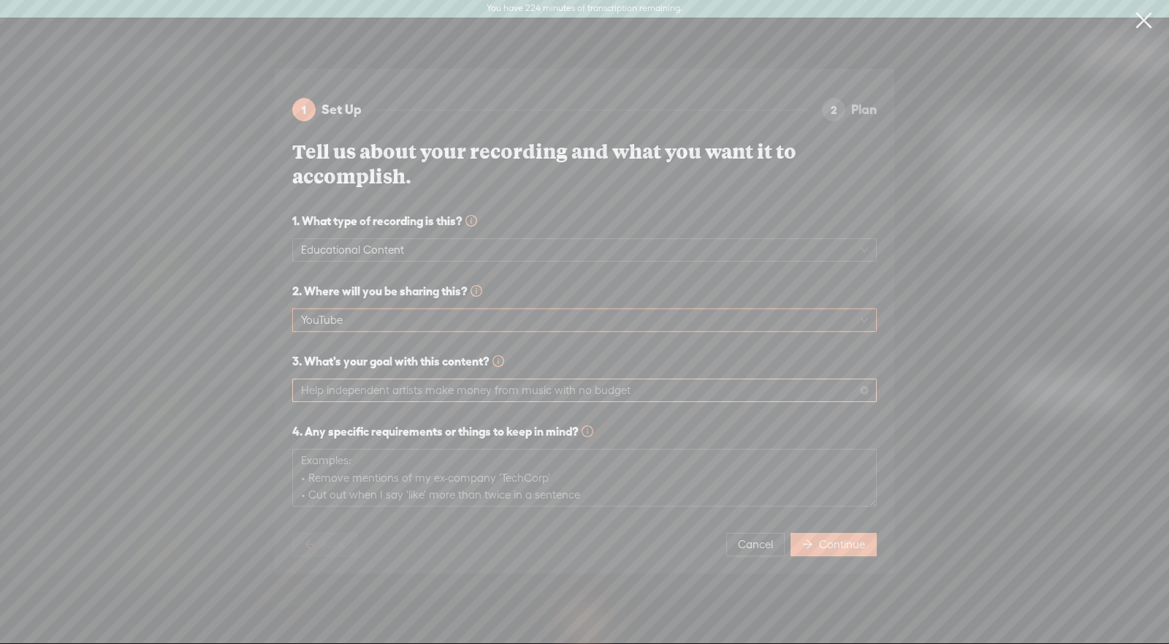
click at [809, 391] on span "Help independent artists make money from music with no budget" at bounding box center [584, 390] width 567 height 22
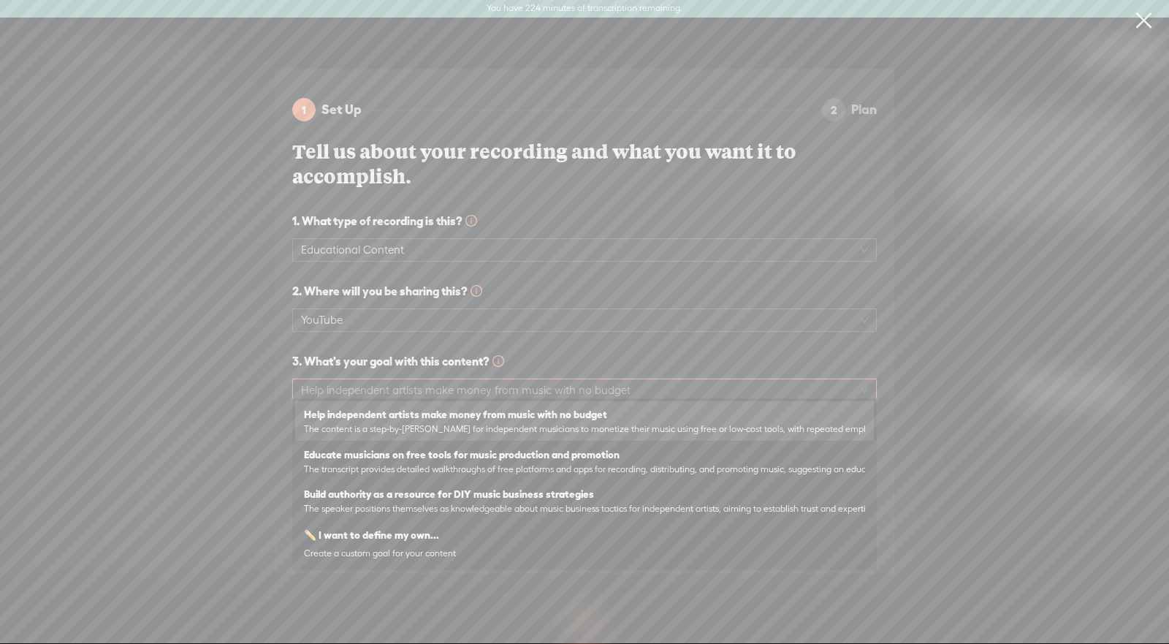
click at [820, 352] on span "3. What's your goal with this content?" at bounding box center [584, 361] width 585 height 18
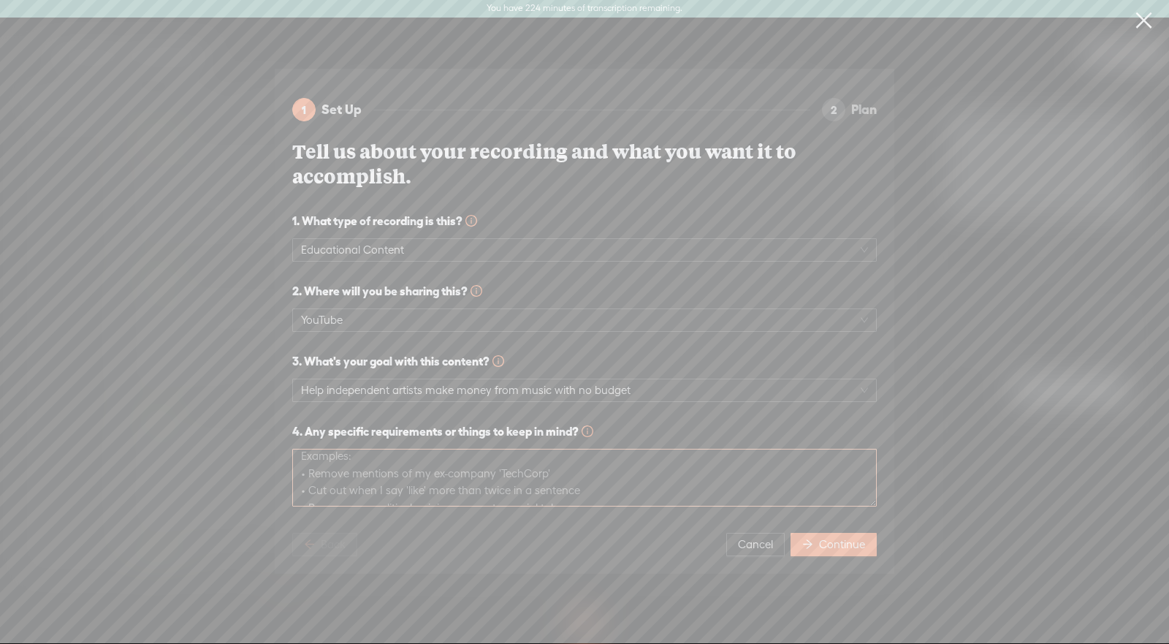
scroll to position [17, 0]
drag, startPoint x: 440, startPoint y: 469, endPoint x: 379, endPoint y: 466, distance: 60.7
click at [379, 466] on textarea at bounding box center [584, 478] width 585 height 58
click at [865, 524] on div "1 Set Up 2 Plan Tell us about your recording and what you want it to accomplish…" at bounding box center [584, 309] width 585 height 447
click at [796, 471] on textarea at bounding box center [584, 478] width 585 height 58
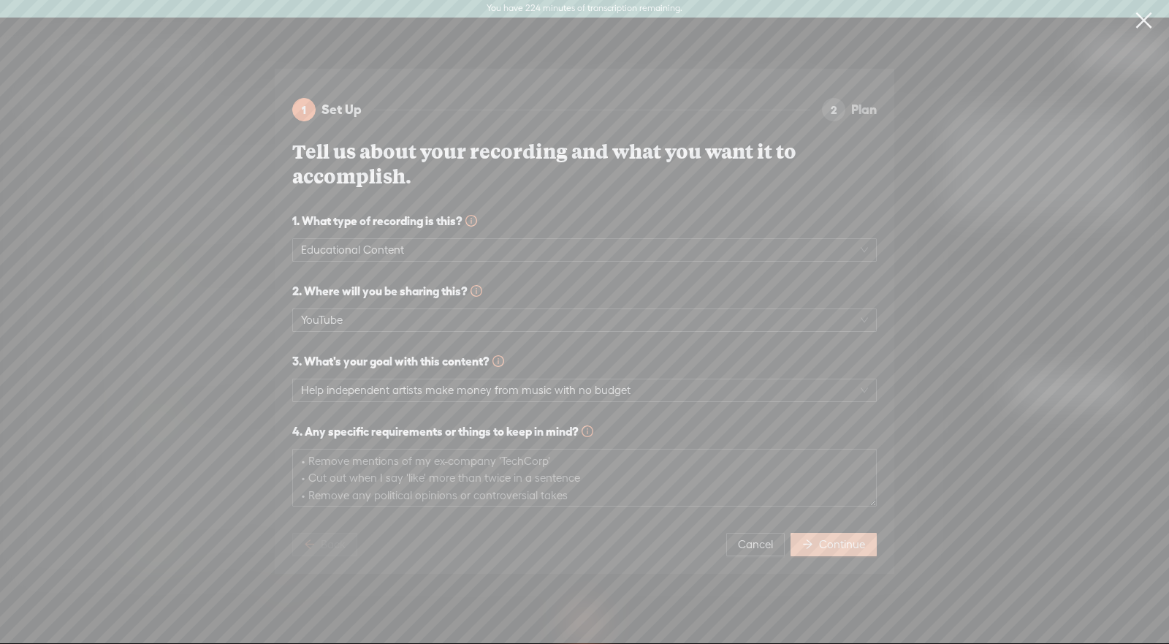
click at [849, 547] on button "Continue" at bounding box center [834, 544] width 86 height 23
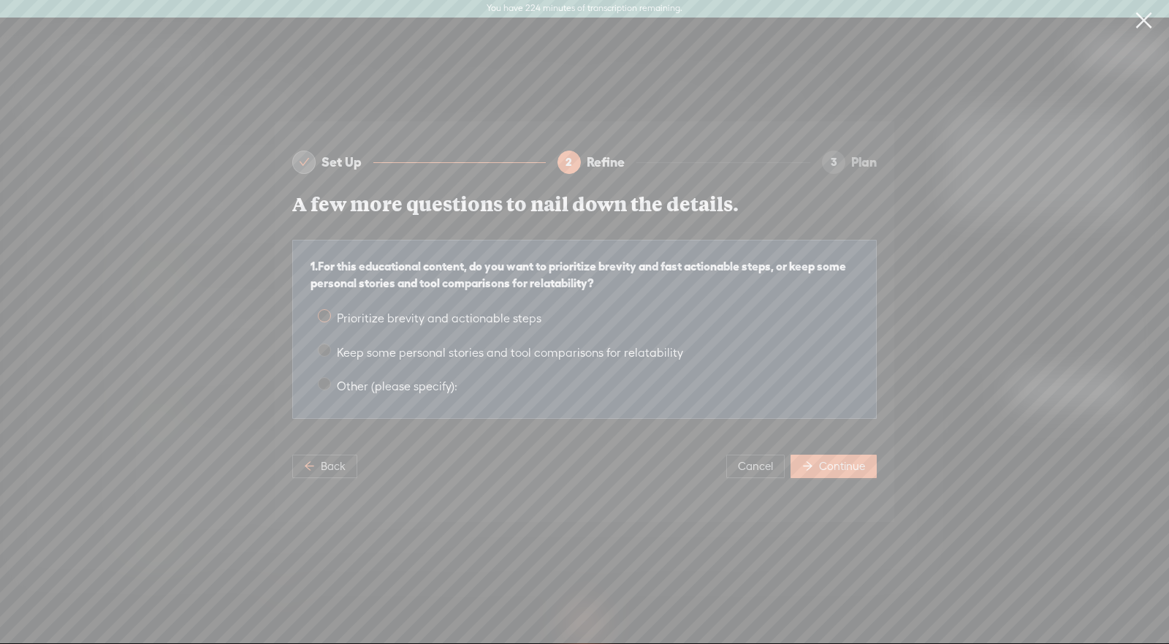
click at [403, 311] on span "Prioritize brevity and actionable steps" at bounding box center [439, 318] width 216 height 14
click at [331, 309] on input "Prioritize brevity and actionable steps" at bounding box center [324, 315] width 13 height 13
radio input "true"
click at [404, 346] on span "Keep some personal stories and tool comparisons for relatability" at bounding box center [510, 353] width 358 height 14
click at [331, 344] on input "Keep some personal stories and tool comparisons for relatability" at bounding box center [324, 350] width 13 height 13
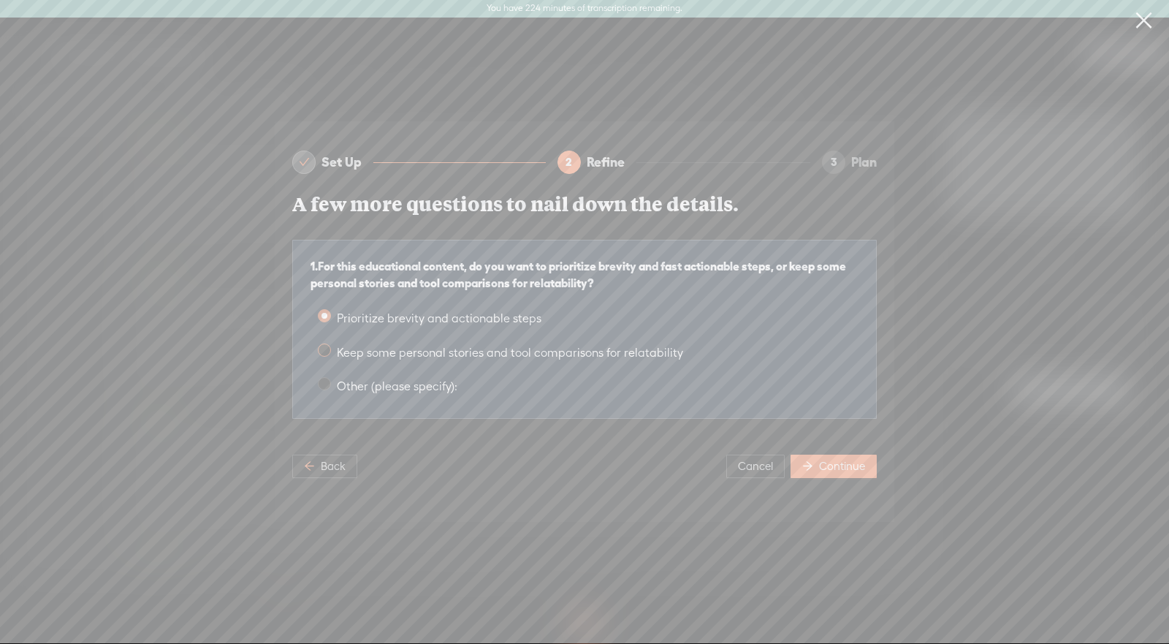
radio input "true"
click at [509, 318] on label "Prioritize brevity and actionable steps" at bounding box center [585, 315] width 548 height 23
click at [331, 318] on input "Prioritize brevity and actionable steps" at bounding box center [324, 315] width 13 height 13
radio input "true"
click at [537, 348] on span "Keep some personal stories and tool comparisons for relatability" at bounding box center [510, 353] width 358 height 14
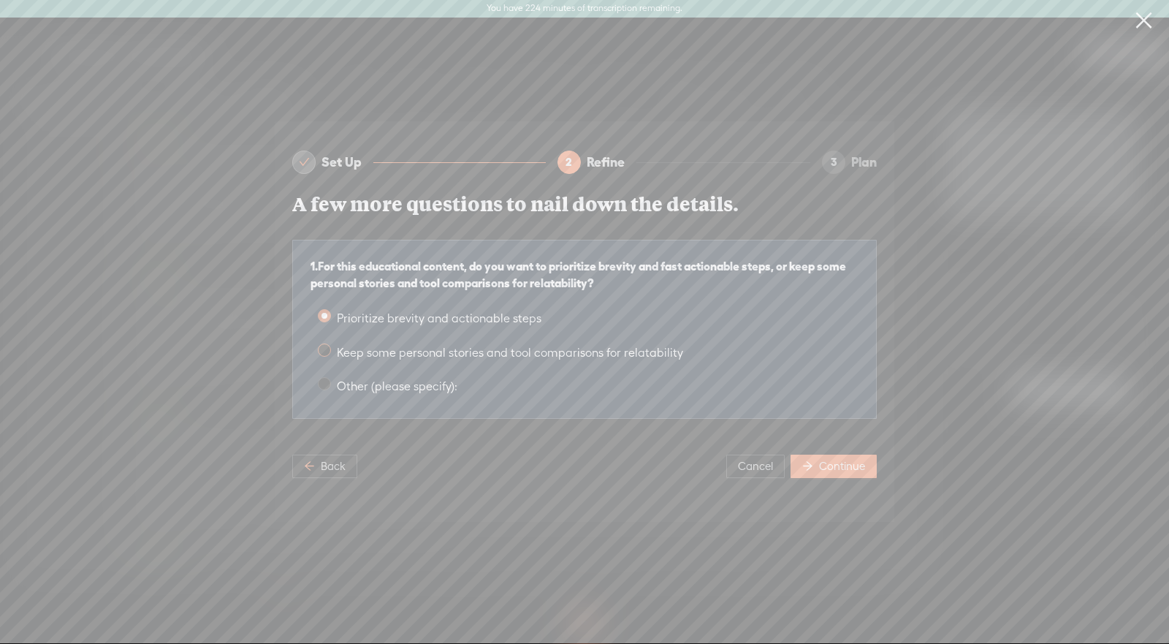
click at [331, 348] on input "Keep some personal stories and tool comparisons for relatability" at bounding box center [324, 350] width 13 height 13
radio input "true"
click at [831, 459] on span "Continue" at bounding box center [842, 466] width 46 height 15
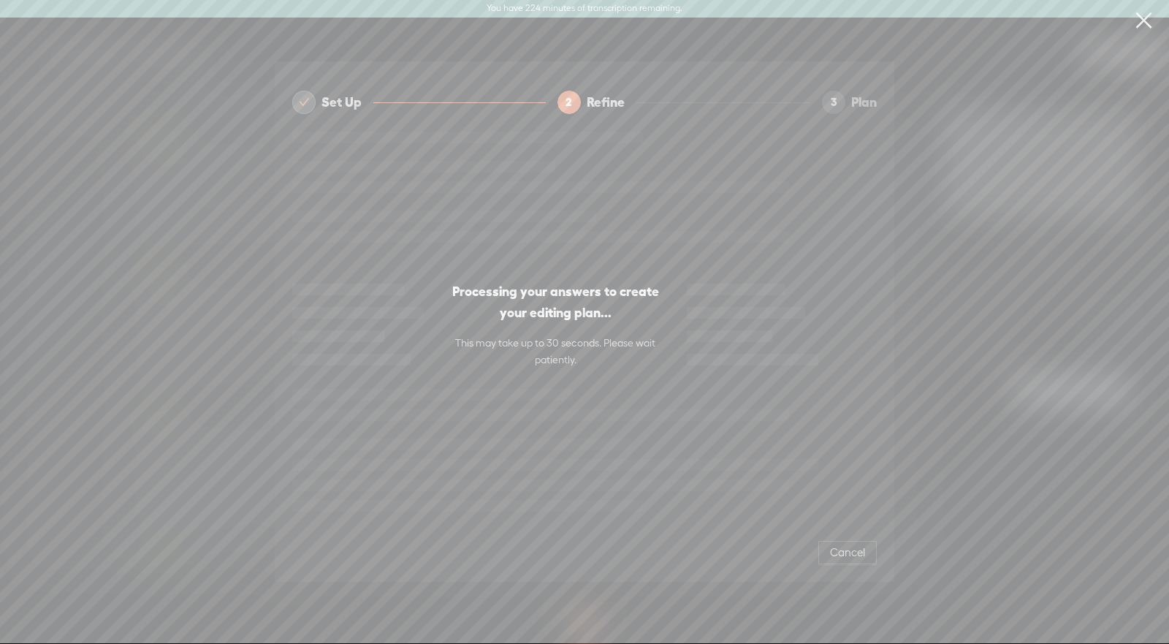
click at [1147, 28] on link at bounding box center [1144, 20] width 37 height 41
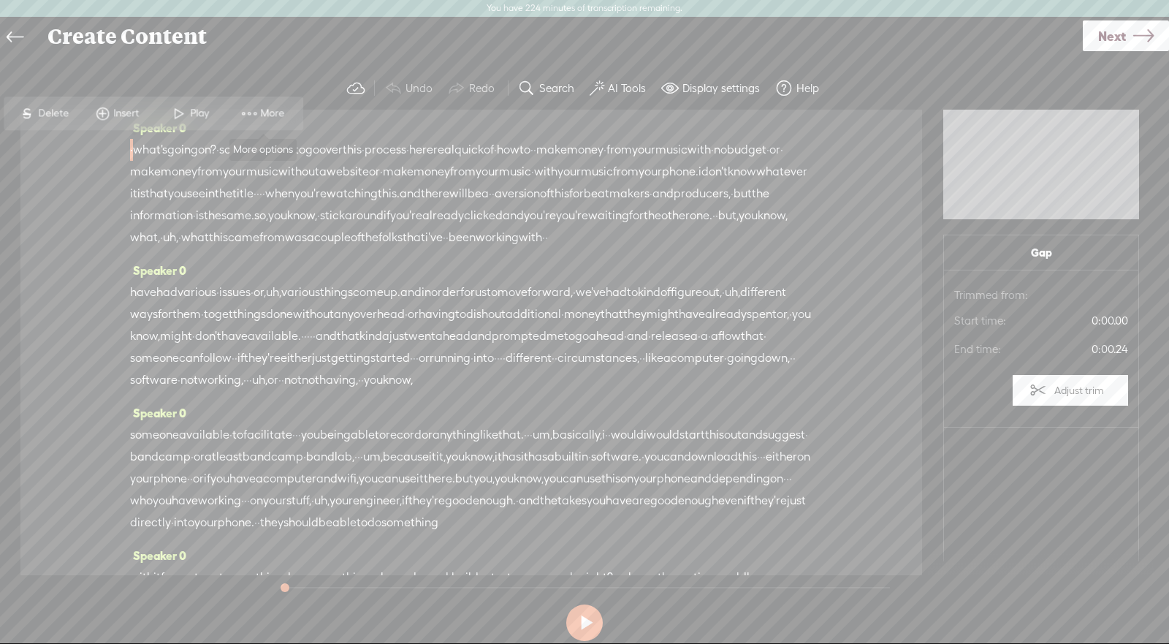
click at [260, 121] on span "More" at bounding box center [274, 114] width 28 height 15
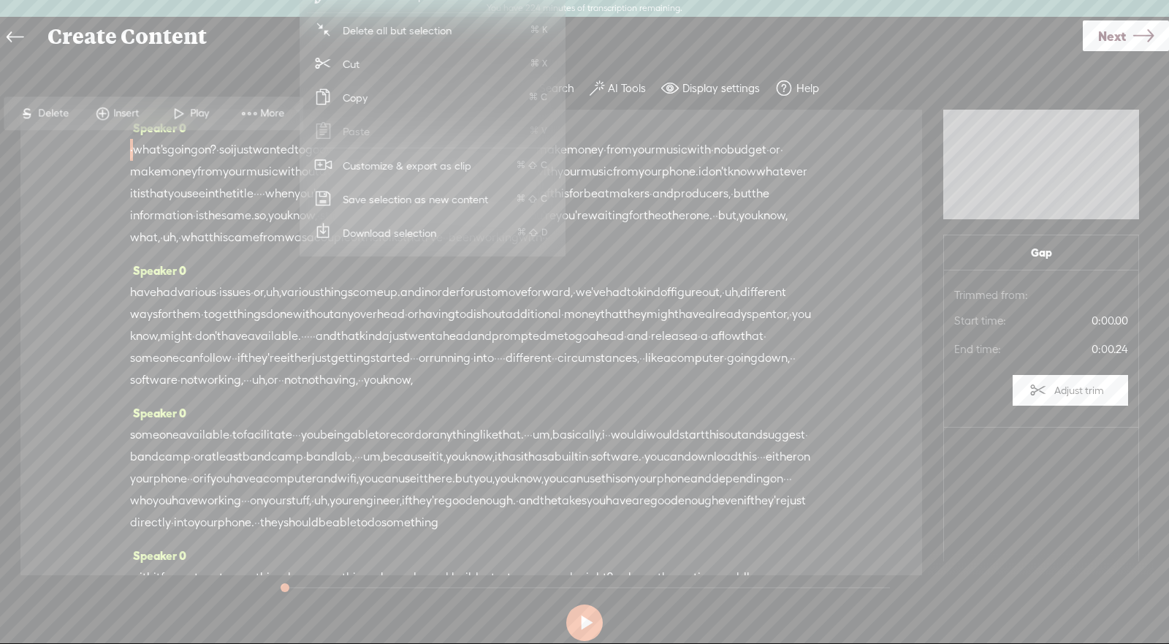
click at [227, 49] on div "Create Content" at bounding box center [560, 37] width 1046 height 38
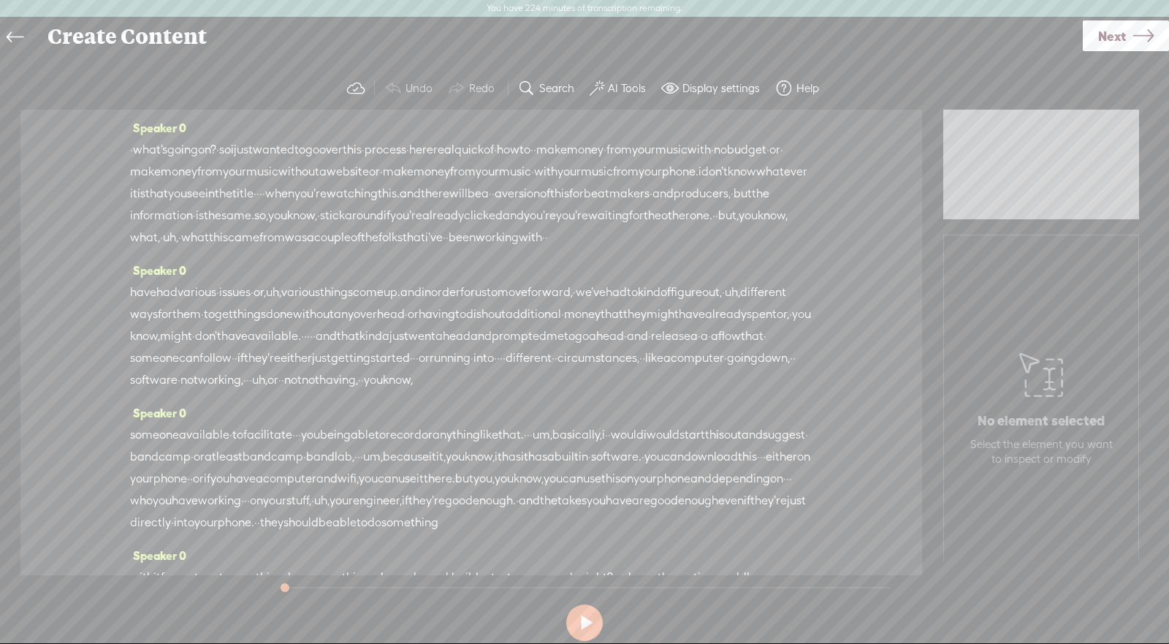
click at [15, 37] on icon at bounding box center [15, 37] width 17 height 33
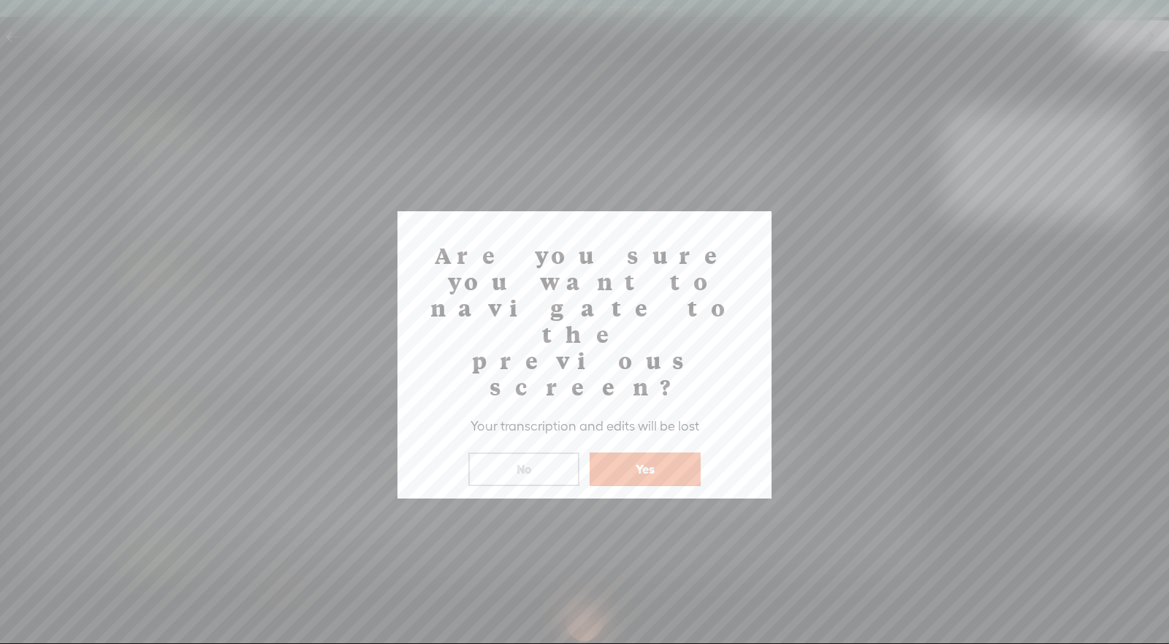
click at [558, 452] on button "No" at bounding box center [523, 469] width 111 height 34
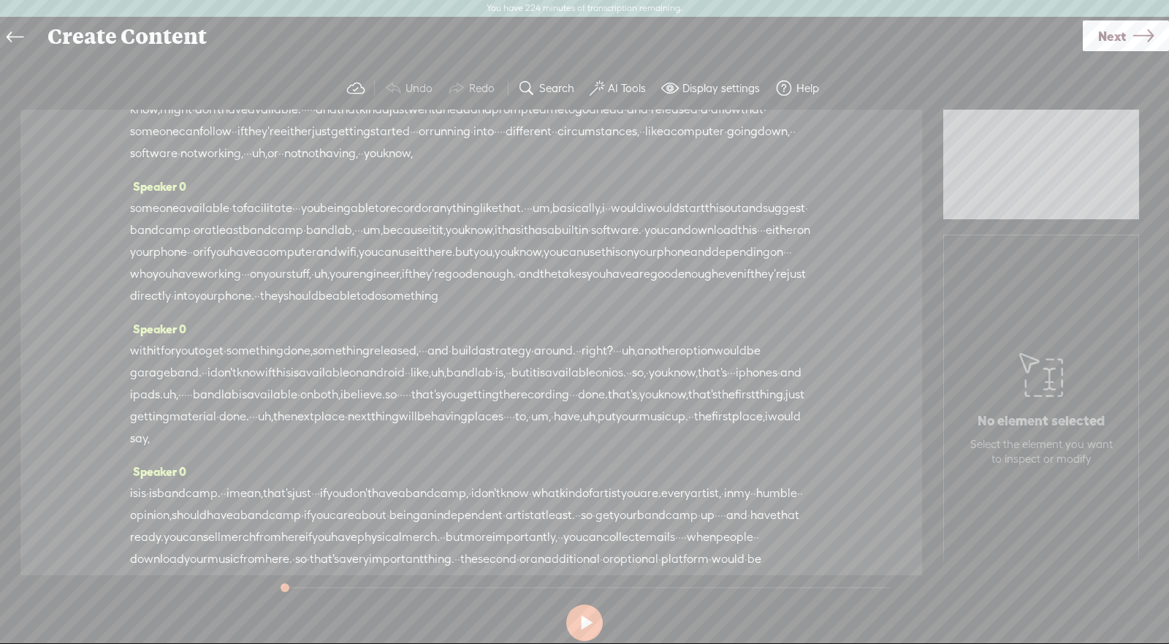
scroll to position [0, 0]
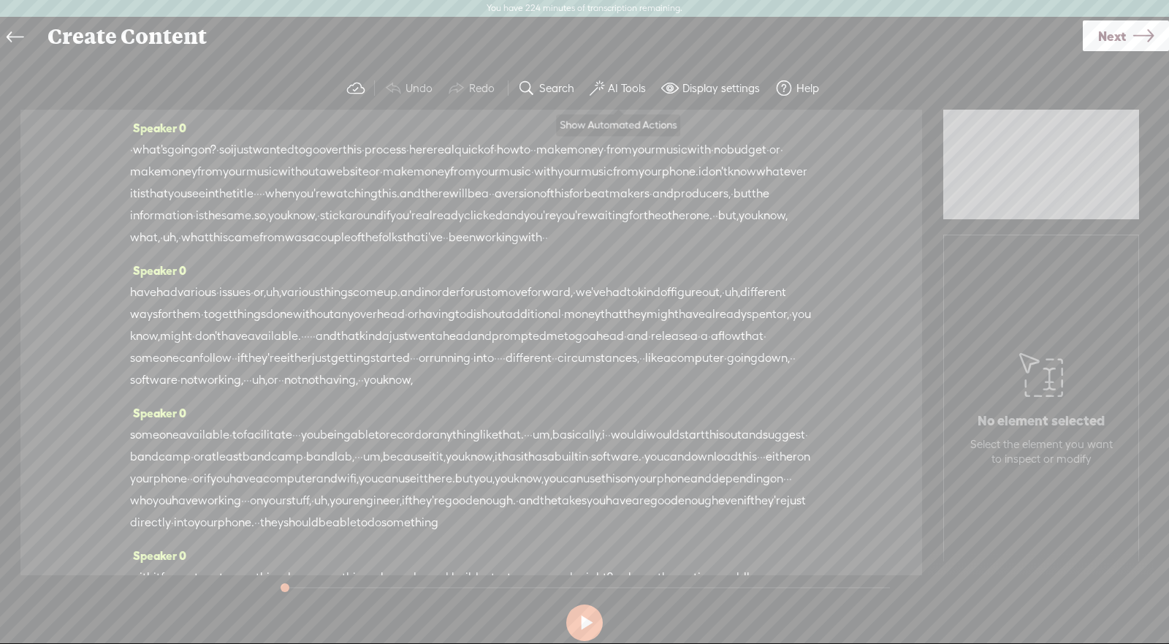
click at [625, 84] on label "AI Tools" at bounding box center [627, 88] width 38 height 15
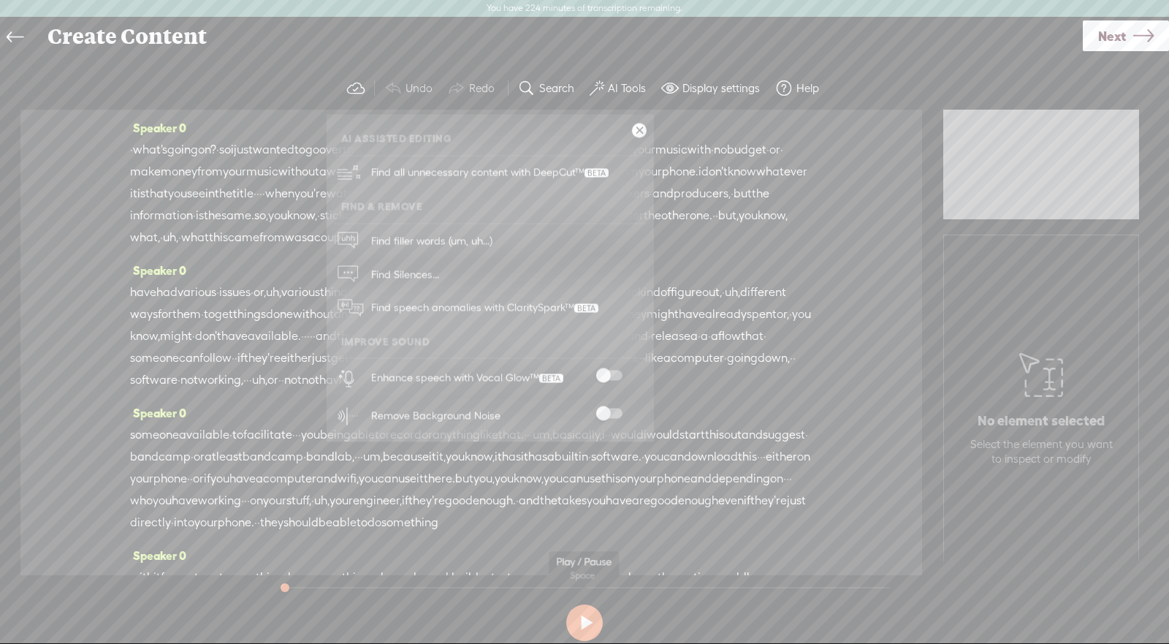
click at [580, 616] on button at bounding box center [584, 622] width 37 height 37
click at [643, 132] on link at bounding box center [639, 131] width 15 height 15
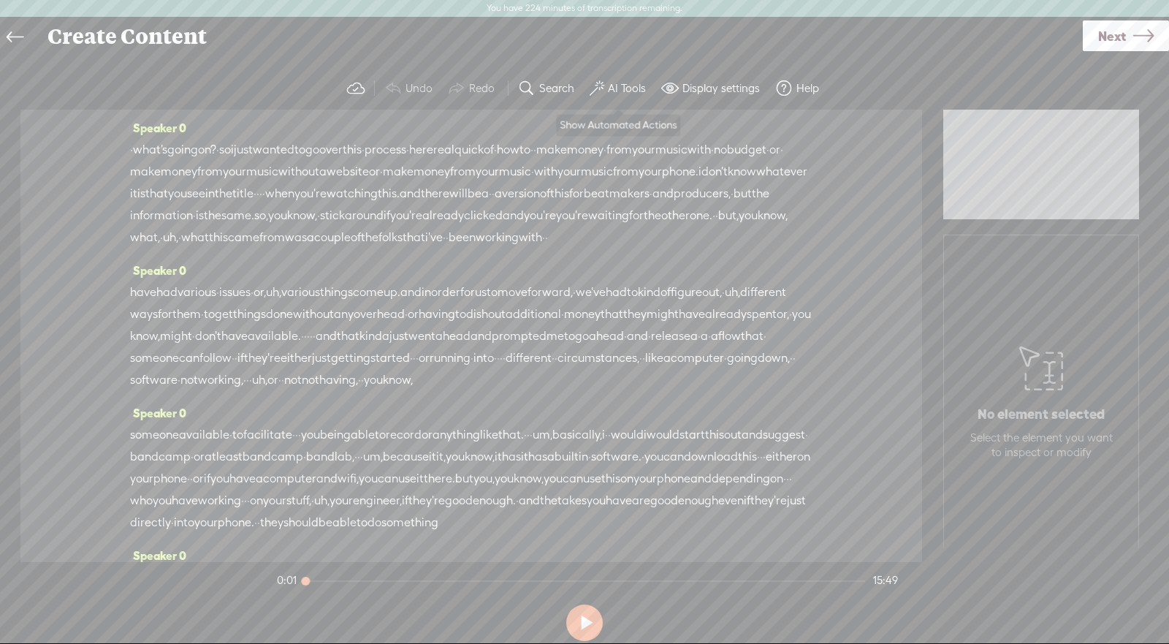
click at [631, 88] on label "AI Tools" at bounding box center [627, 88] width 38 height 15
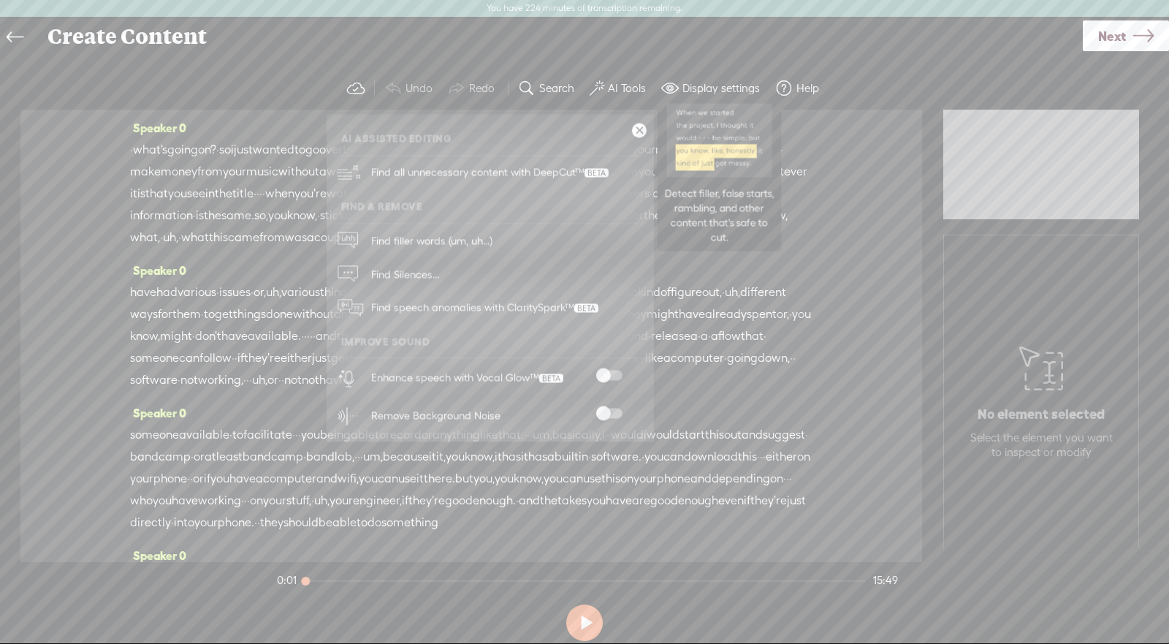
click at [559, 172] on span "Find all unnecessary content with DeepCut™" at bounding box center [489, 173] width 248 height 34
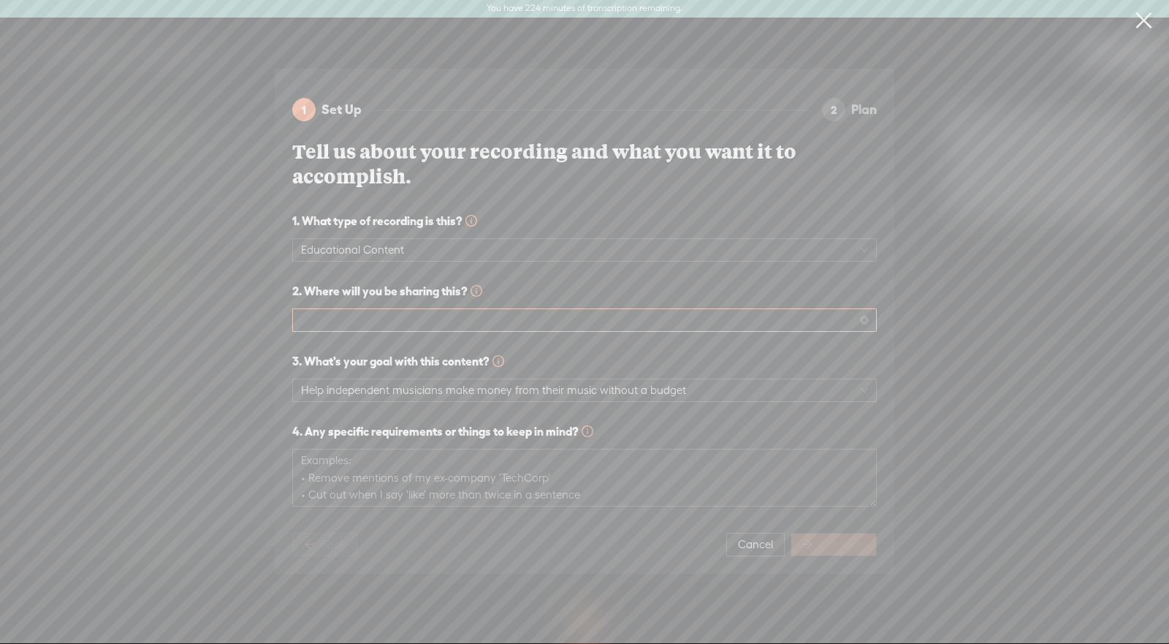
click at [491, 311] on span at bounding box center [584, 320] width 567 height 22
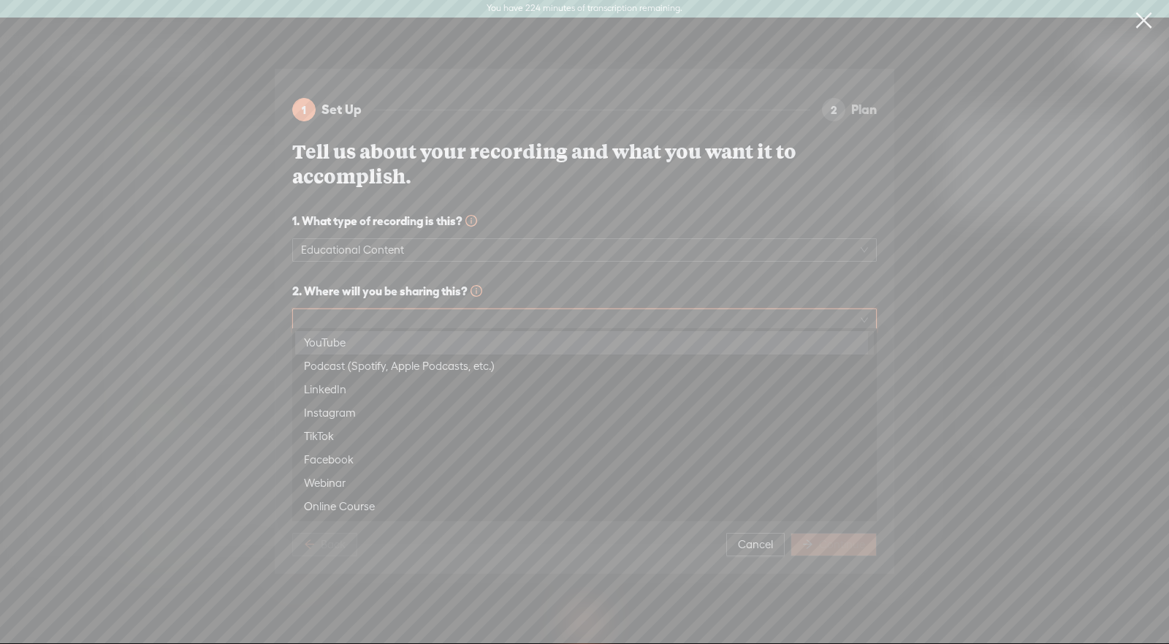
click at [490, 338] on div "YouTube" at bounding box center [584, 343] width 561 height 18
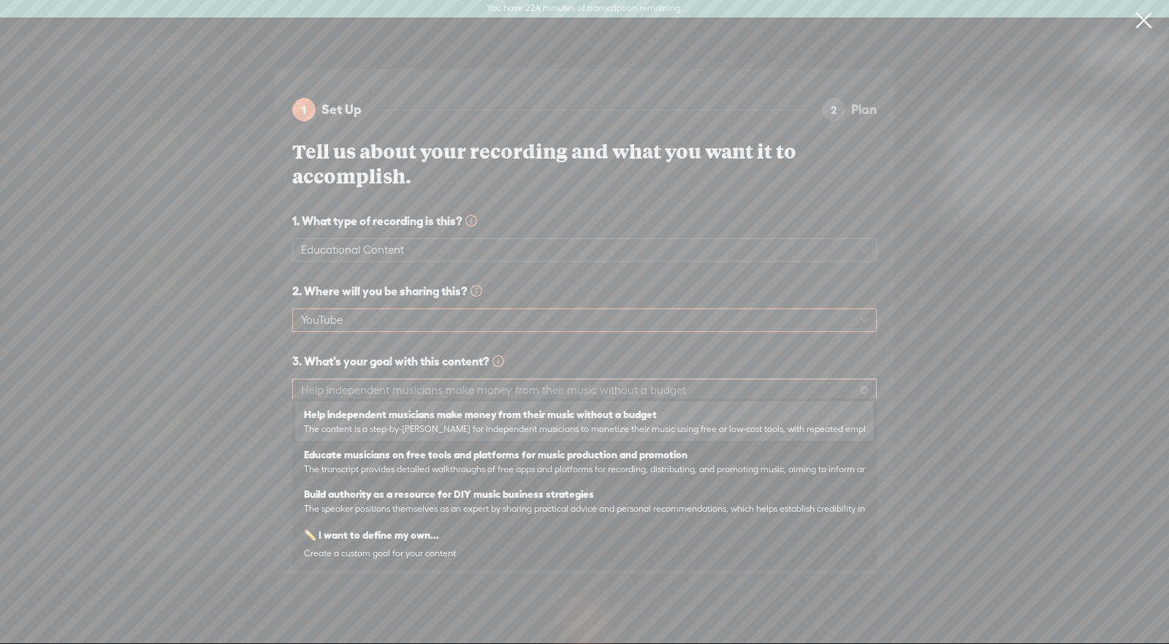
click at [695, 386] on span "Help independent musicians make money from their music without a budget" at bounding box center [584, 390] width 567 height 22
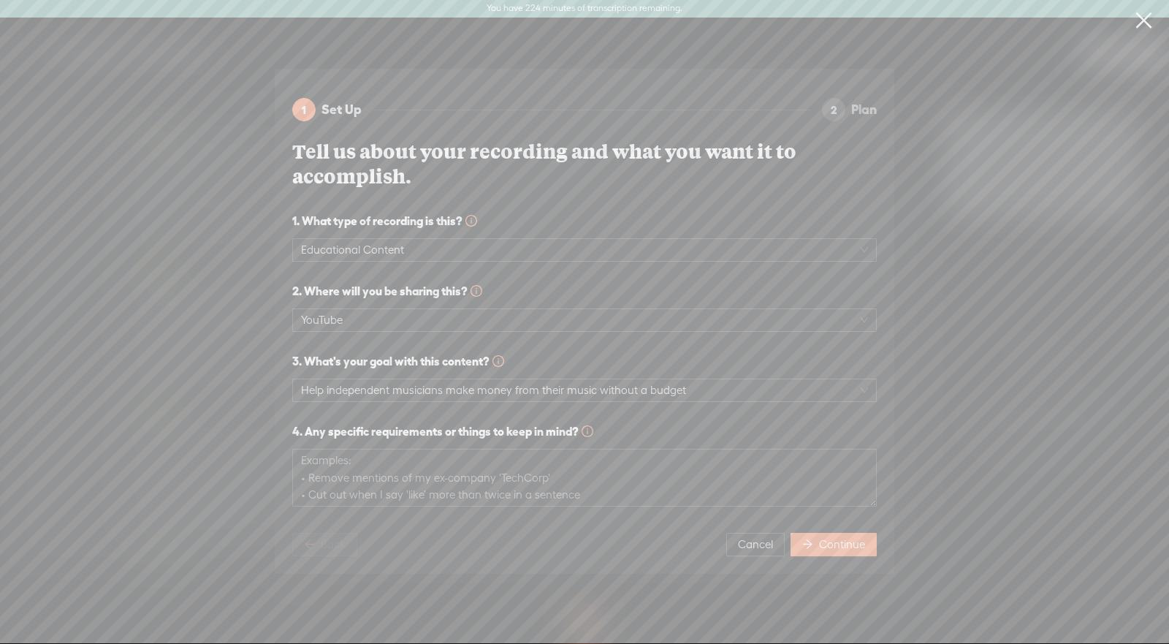
click at [732, 352] on span "3. What's your goal with this content?" at bounding box center [584, 361] width 585 height 18
click at [727, 383] on span "Help independent musicians make money from their music without a budget" at bounding box center [584, 390] width 567 height 22
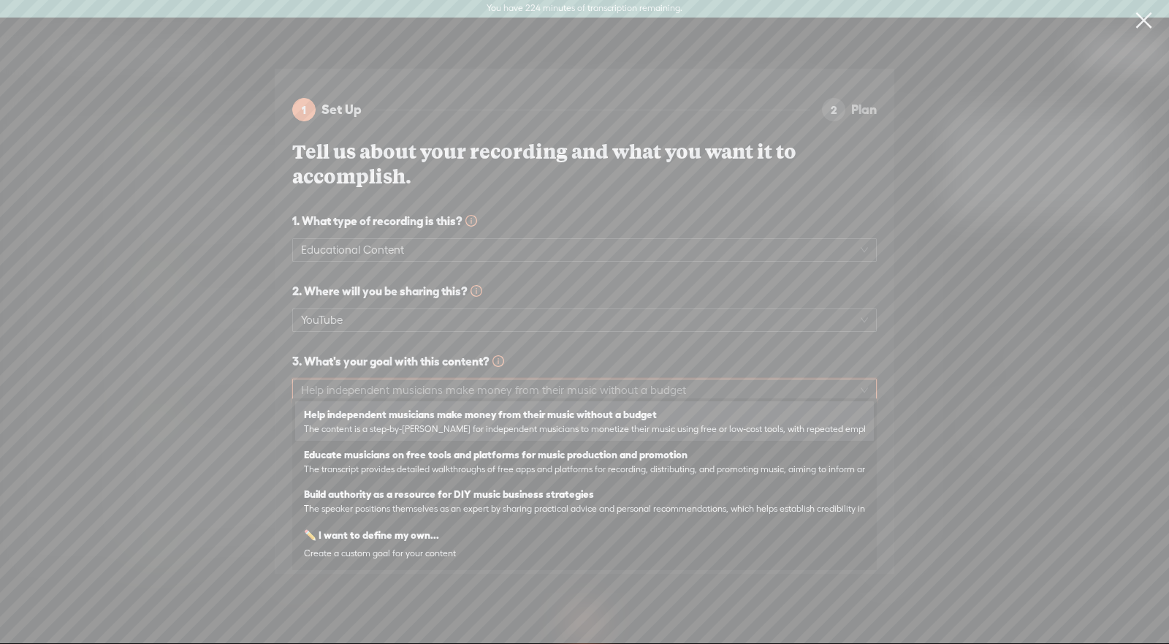
click at [720, 352] on span "3. What's your goal with this content?" at bounding box center [584, 361] width 585 height 18
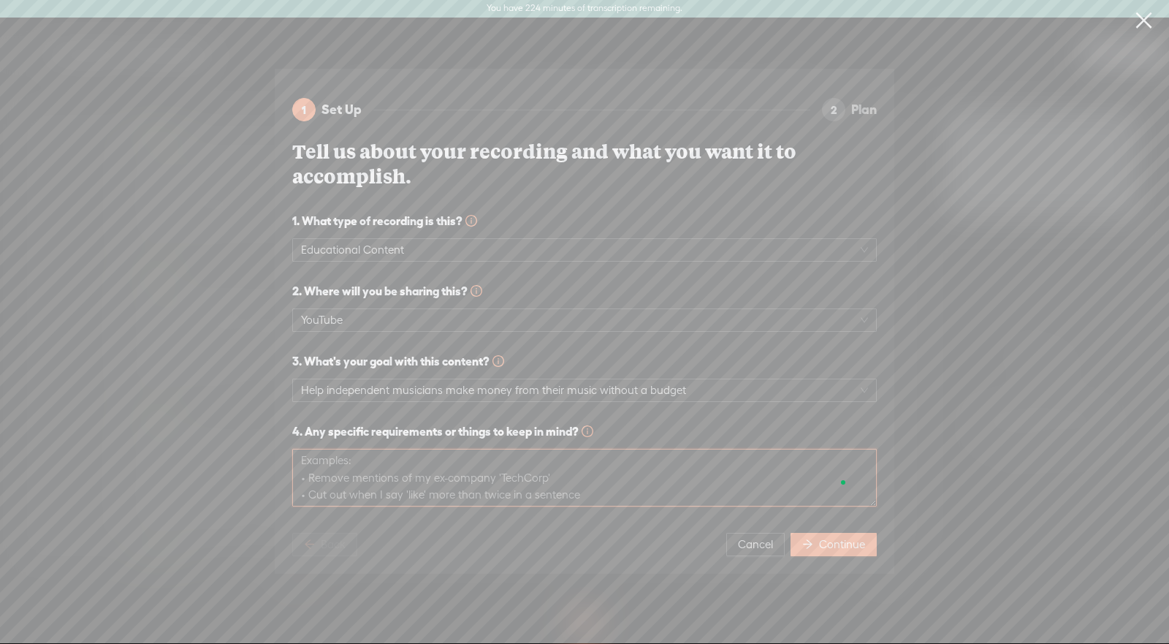
scroll to position [17, 0]
click at [851, 533] on button "Continue" at bounding box center [834, 544] width 86 height 23
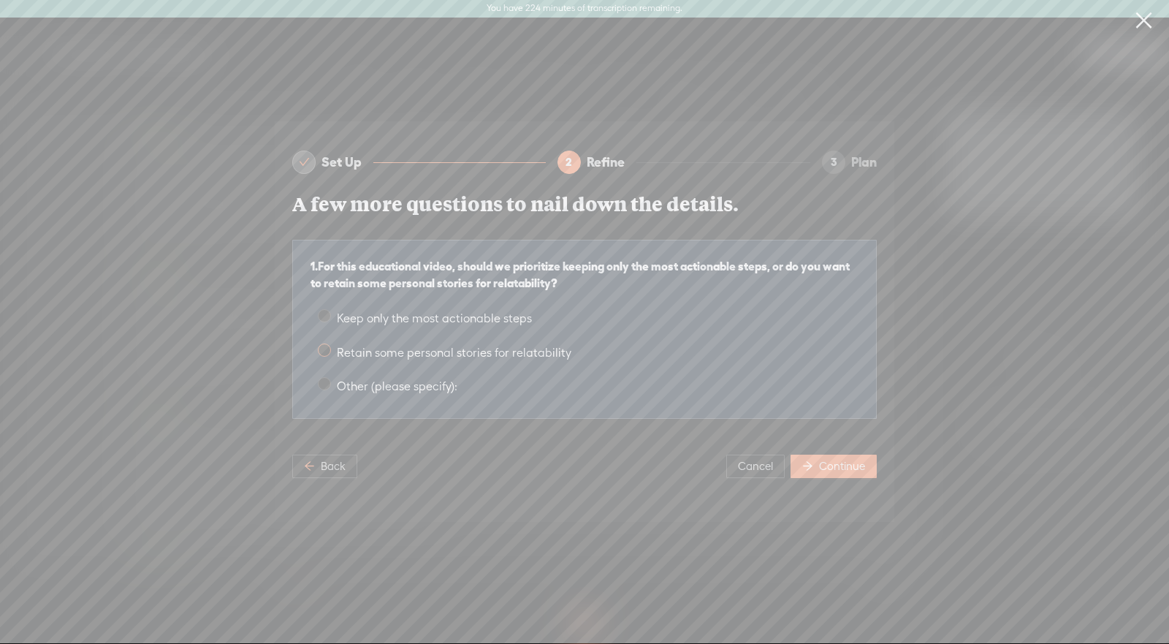
click at [414, 346] on span "Retain some personal stories for relatability" at bounding box center [454, 353] width 246 height 14
click at [331, 344] on input "Retain some personal stories for relatability" at bounding box center [324, 350] width 13 height 13
radio input "true"
click at [849, 460] on span "Continue" at bounding box center [842, 466] width 46 height 15
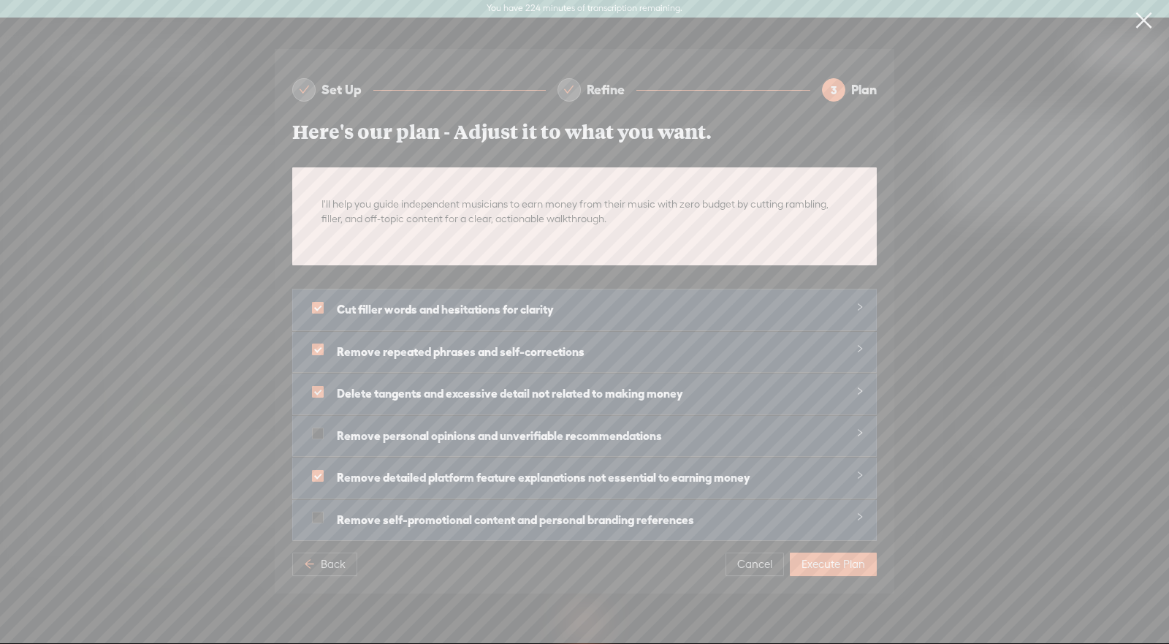
click at [860, 303] on icon "collapsed" at bounding box center [860, 307] width 9 height 9
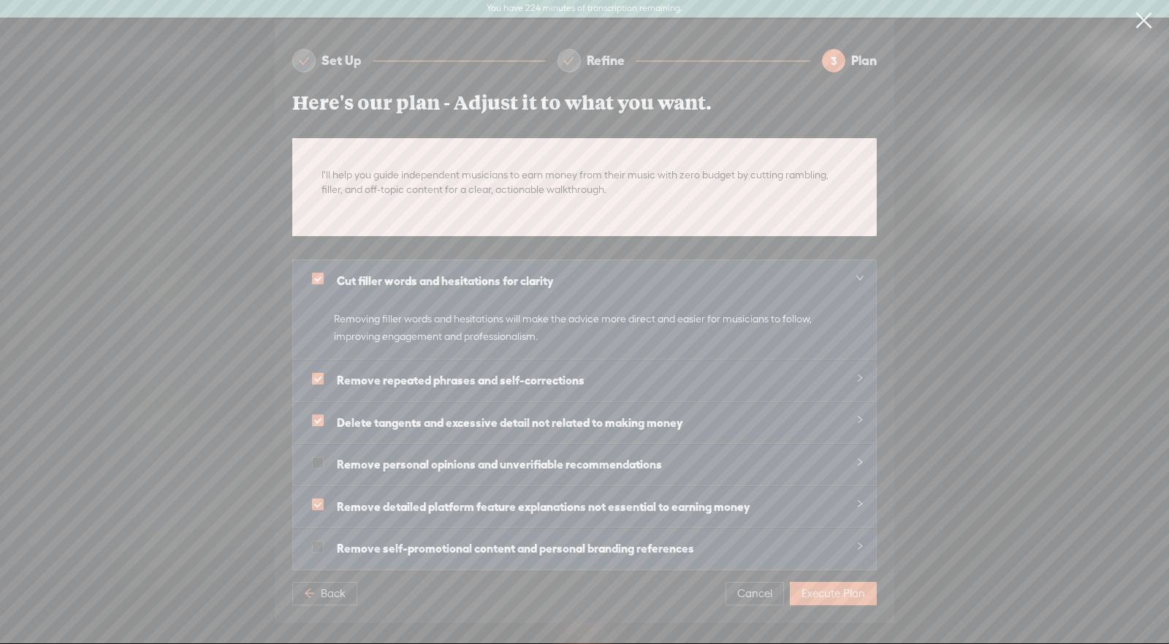
click at [865, 266] on div "Cut filler words and hesitations for clarity" at bounding box center [584, 280] width 583 height 41
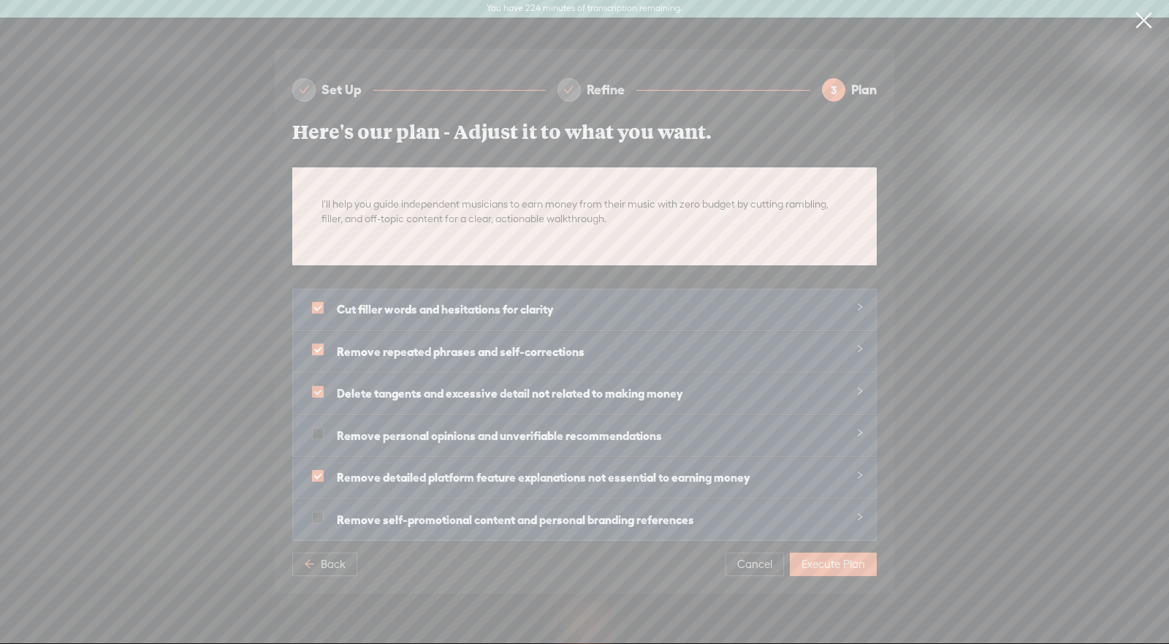
click at [858, 471] on icon "collapsed" at bounding box center [860, 475] width 9 height 9
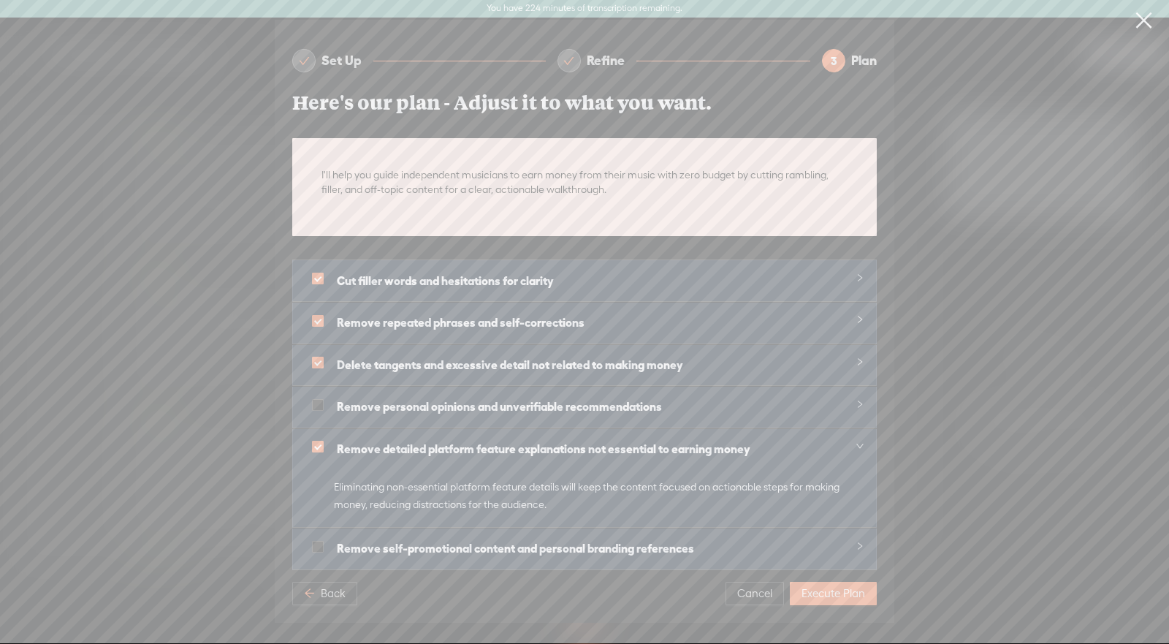
click at [610, 442] on strong "Remove detailed platform feature explanations not essential to earning money" at bounding box center [544, 448] width 414 height 13
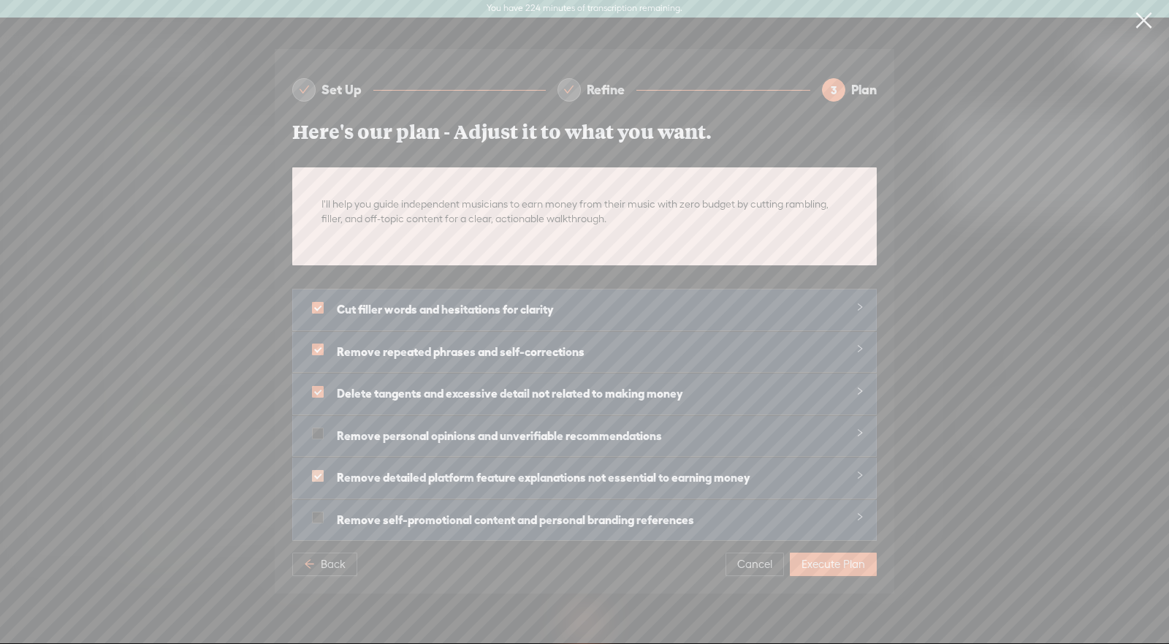
click at [319, 470] on span at bounding box center [318, 476] width 12 height 12
click at [319, 470] on input "checkbox" at bounding box center [318, 476] width 12 height 12
checkbox input "false"
click at [851, 564] on button "Execute Plan" at bounding box center [833, 564] width 87 height 23
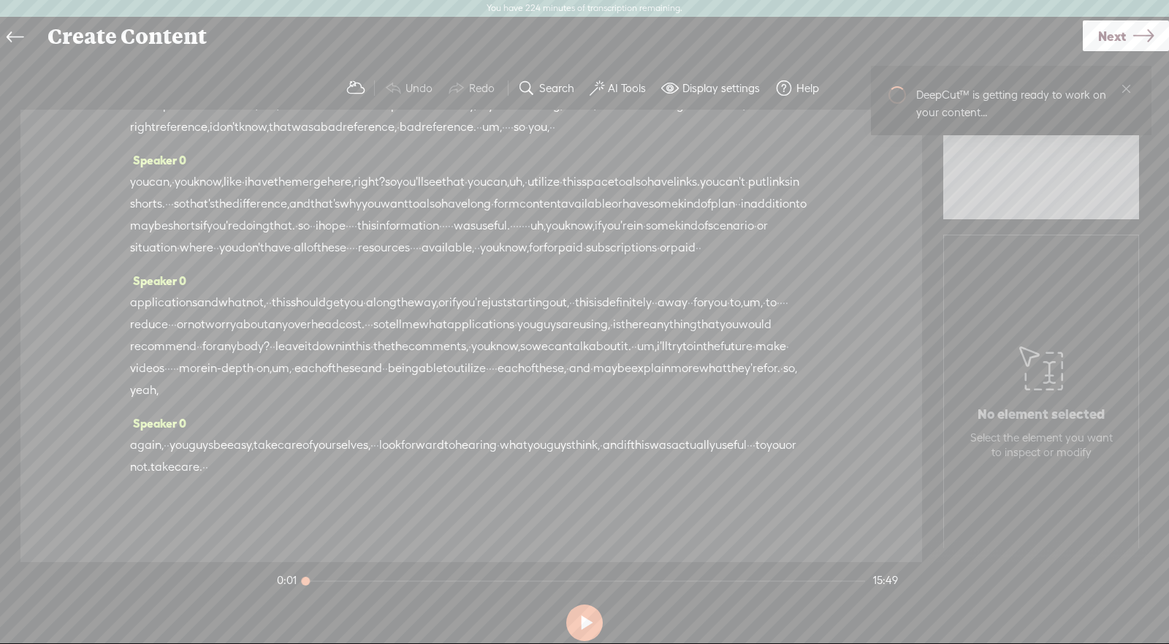
scroll to position [3453, 0]
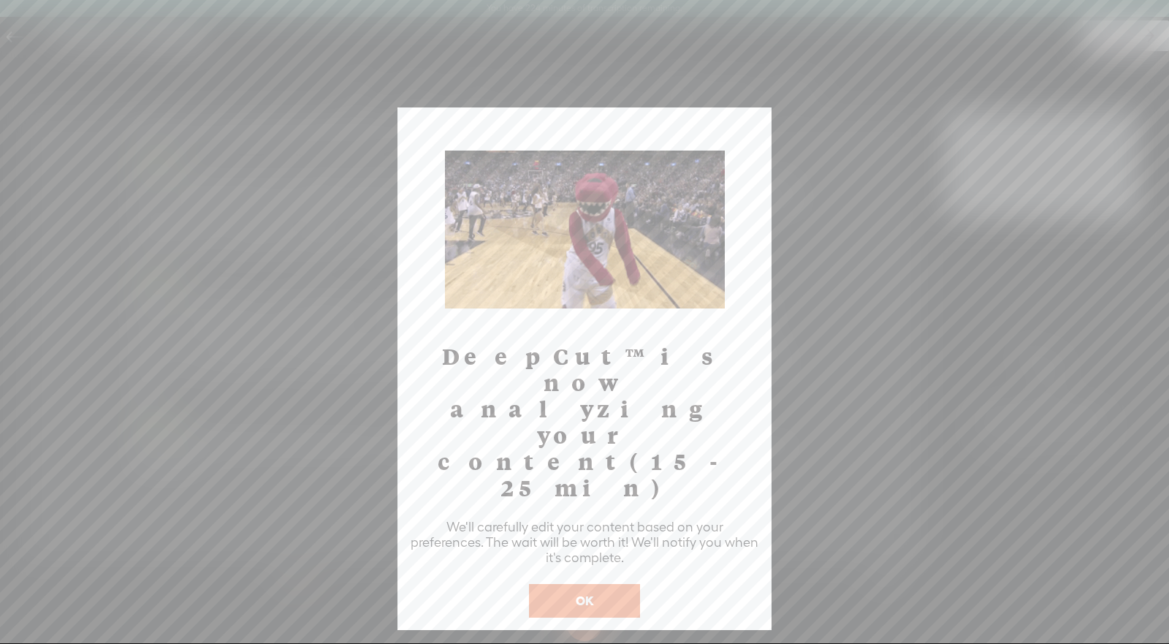
click at [617, 584] on button "OK" at bounding box center [584, 601] width 111 height 34
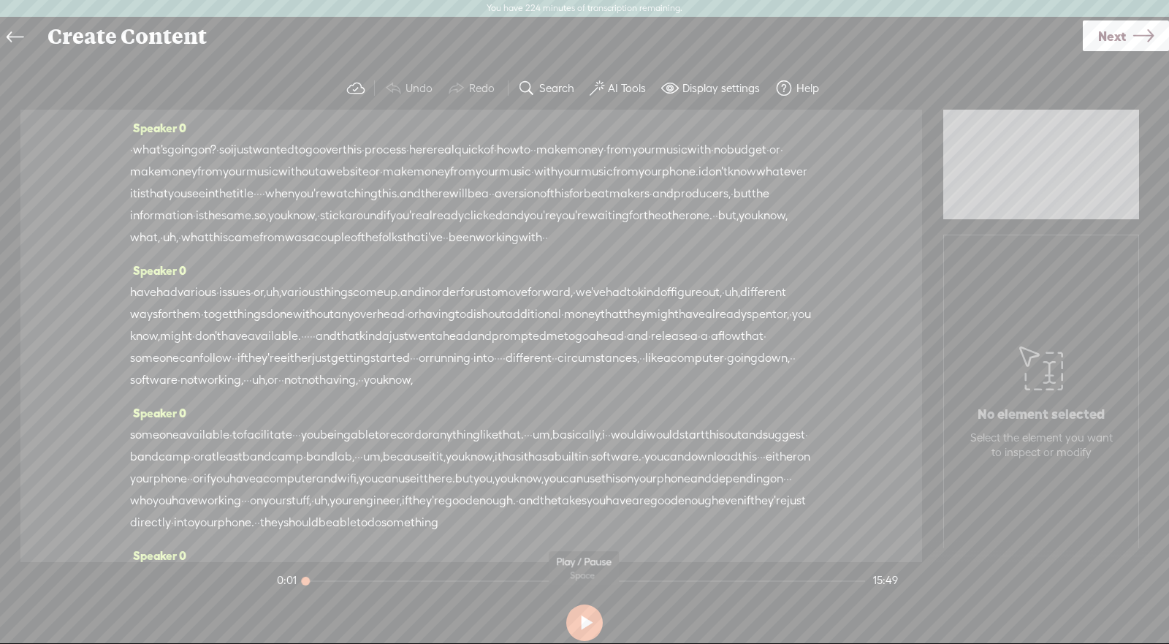
click at [580, 616] on button at bounding box center [584, 622] width 37 height 37
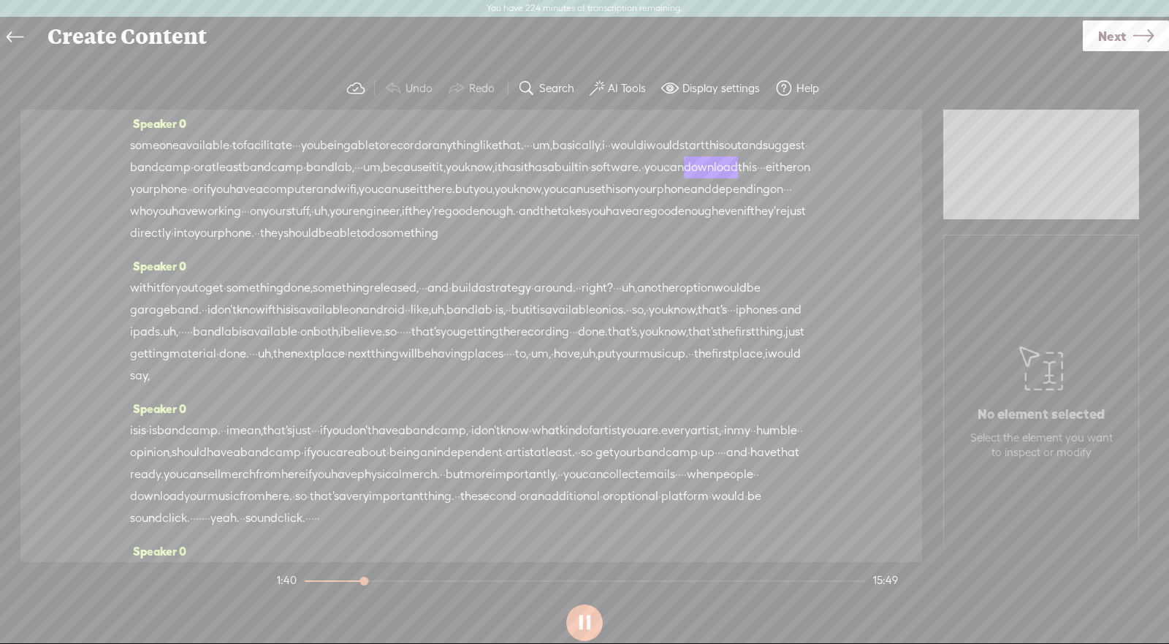
scroll to position [327, 0]
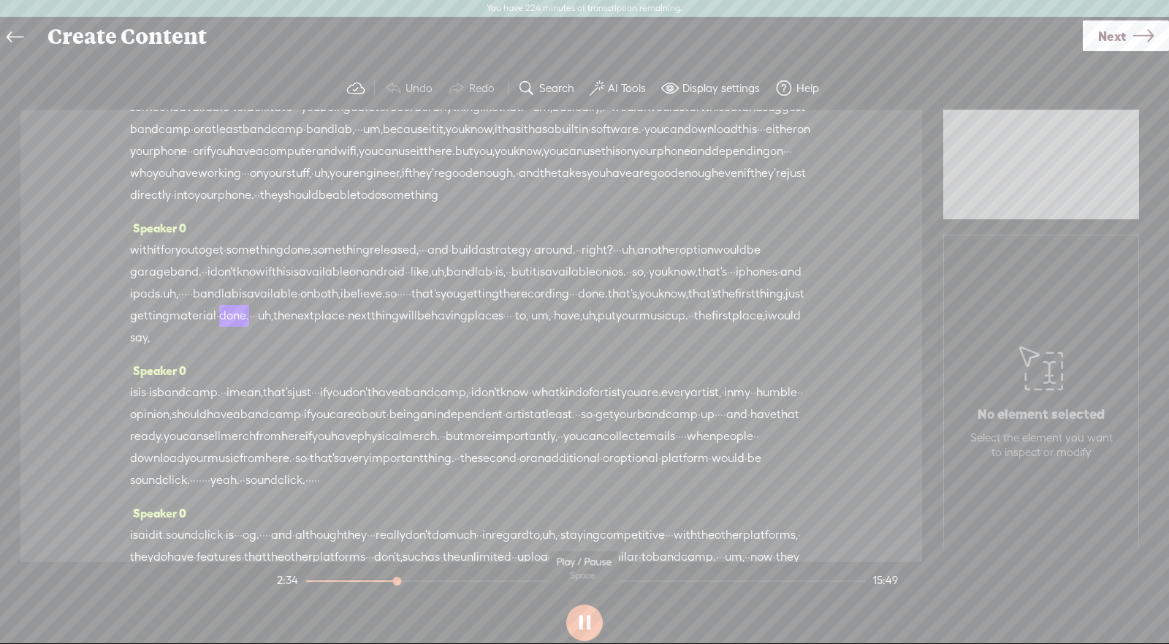
click at [591, 621] on button at bounding box center [584, 622] width 37 height 37
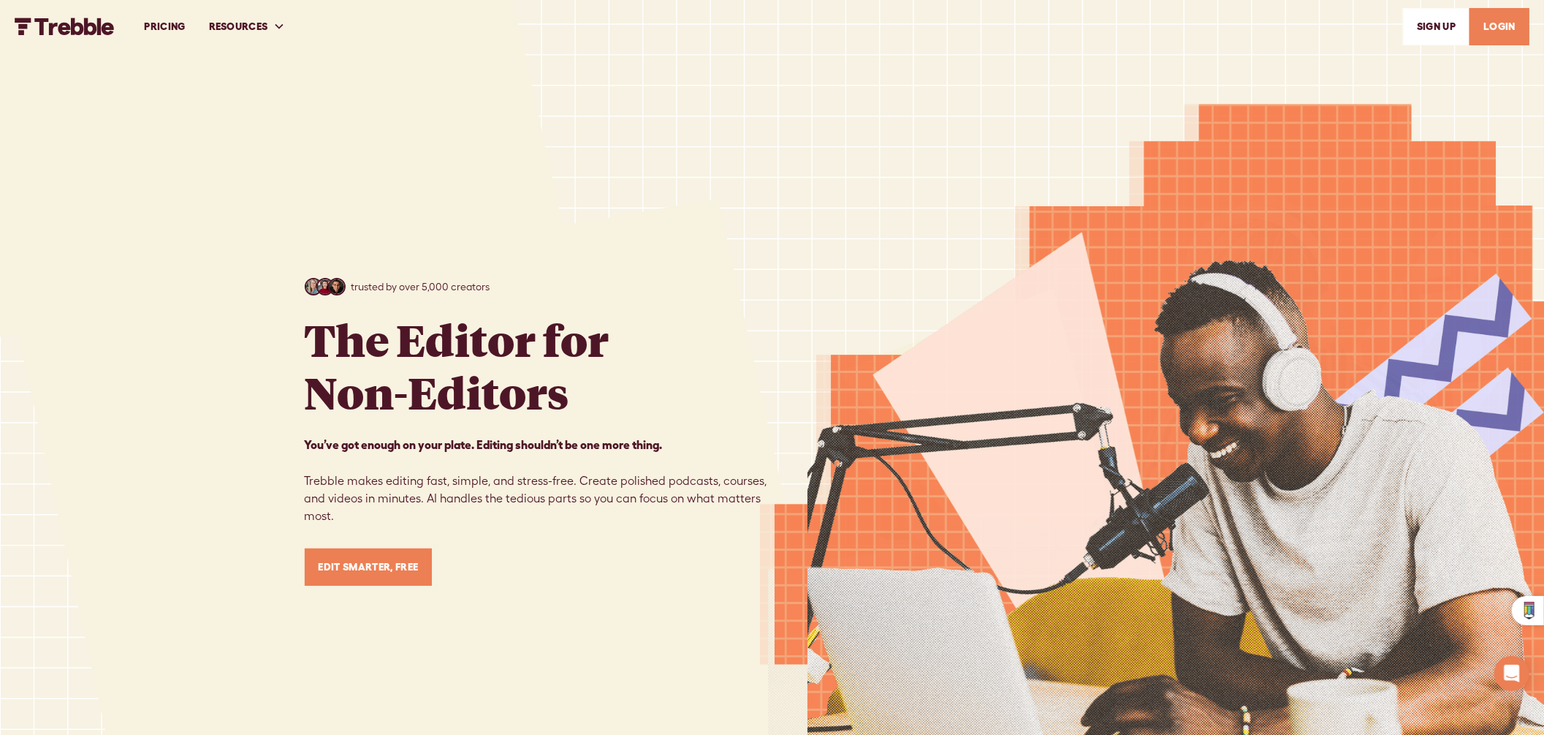
click at [1515, 26] on link "LOGIN" at bounding box center [1500, 26] width 60 height 37
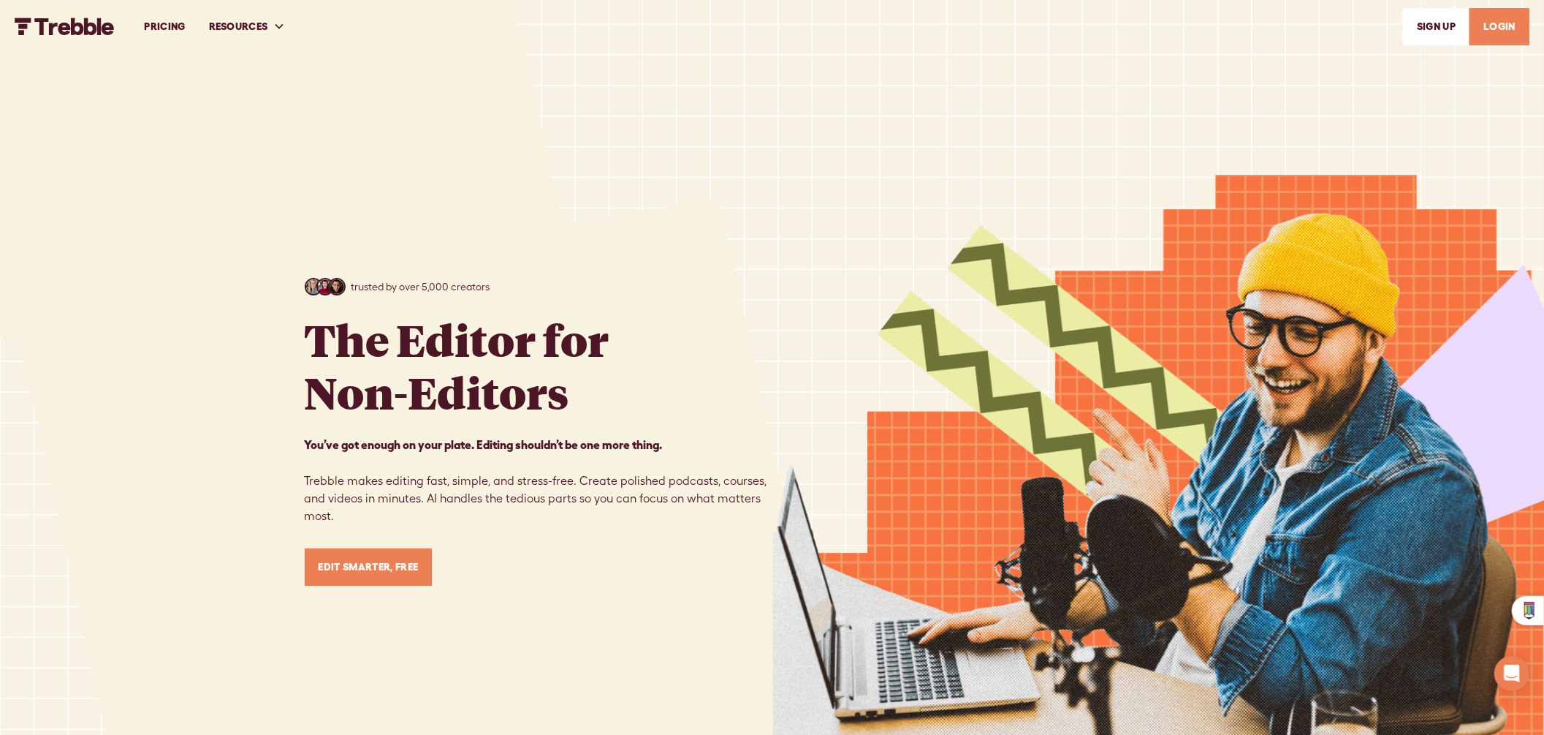
click at [1507, 29] on link "LOGIN" at bounding box center [1500, 26] width 60 height 37
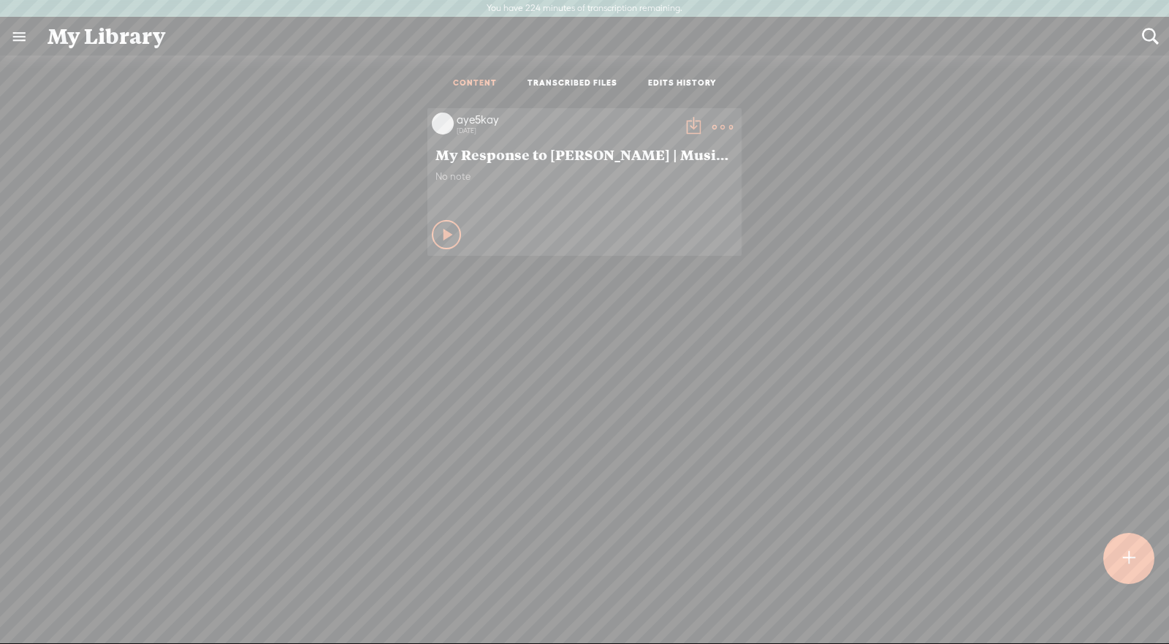
click at [566, 88] on link "TRANSCRIBED FILES" at bounding box center [573, 83] width 90 height 12
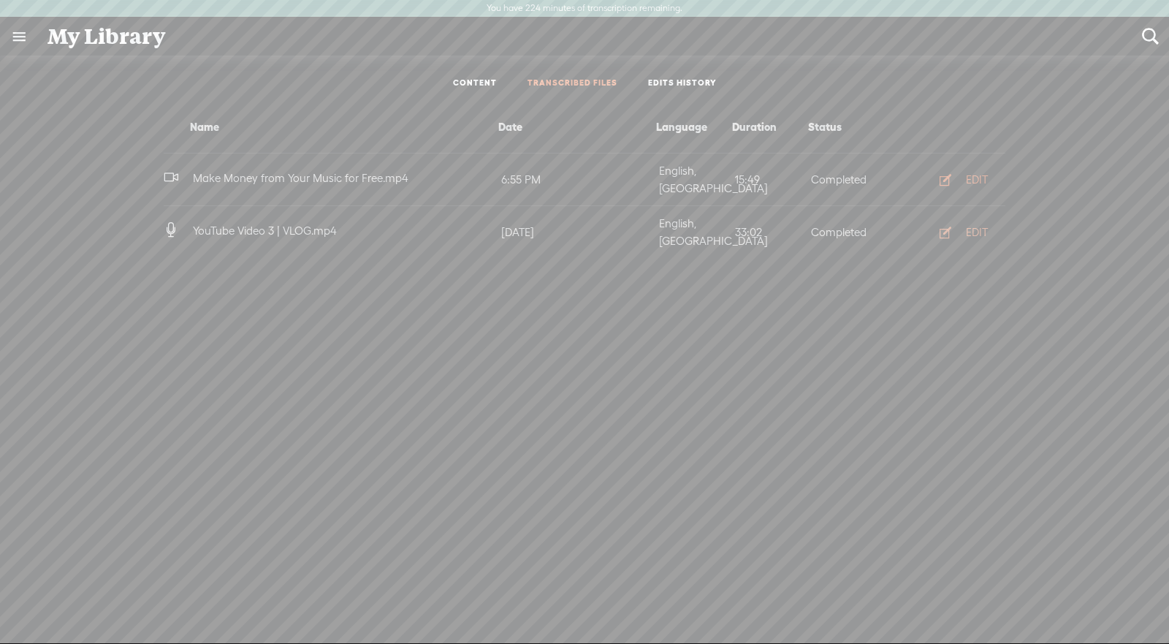
click at [976, 175] on div "EDIT" at bounding box center [977, 179] width 22 height 15
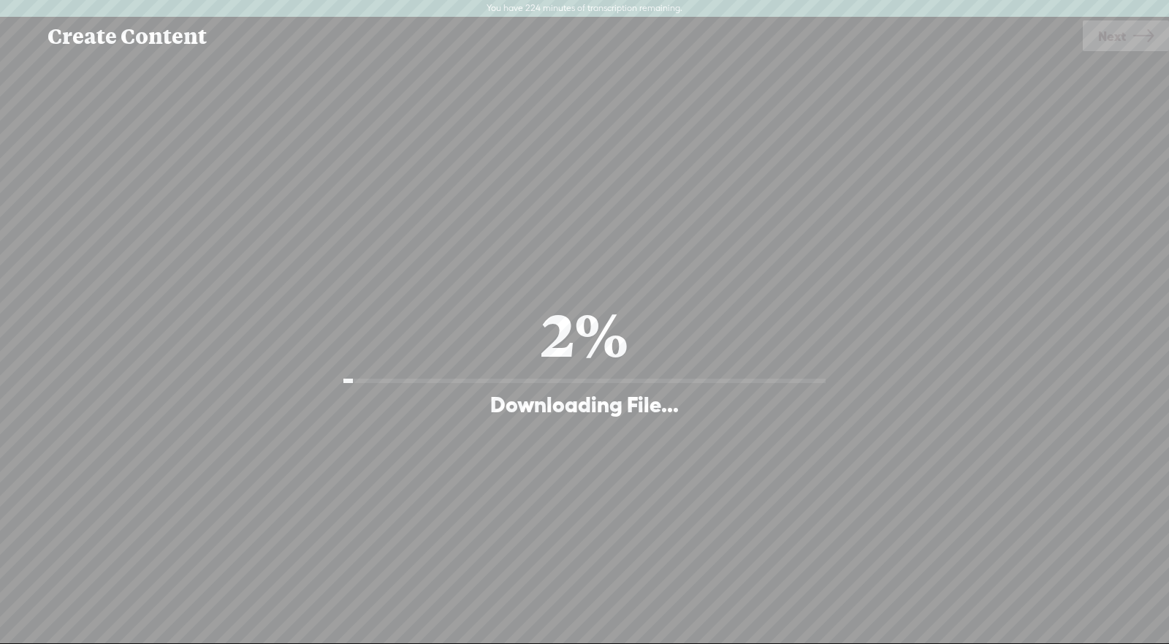
click at [58, 48] on div "Create Content" at bounding box center [560, 37] width 1046 height 38
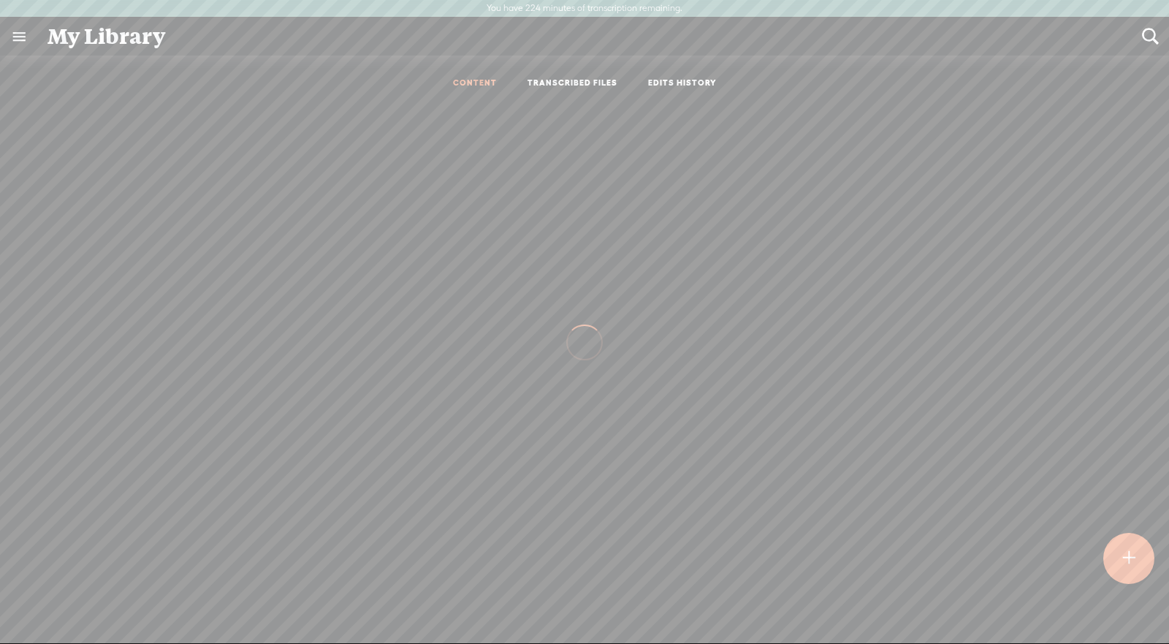
click at [585, 75] on ul "CONTENT TRANSCRIBED FILES EDITS HISTORY" at bounding box center [584, 84] width 387 height 34
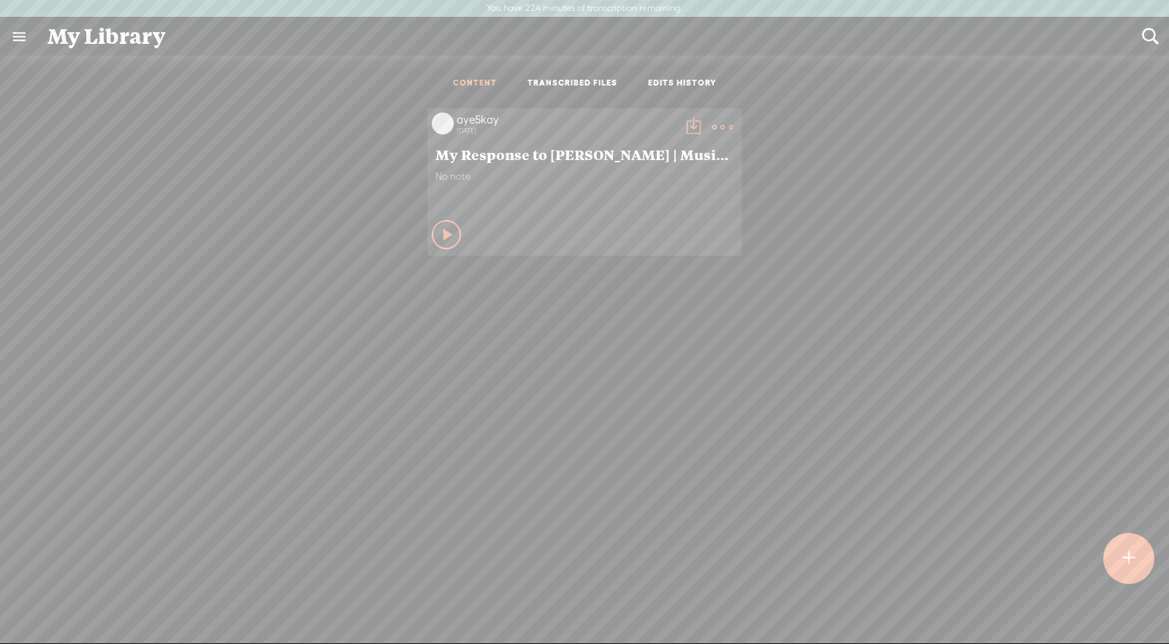
click at [585, 75] on ul "CONTENT TRANSCRIBED FILES EDITS HISTORY" at bounding box center [584, 84] width 387 height 34
click at [588, 88] on link "TRANSCRIBED FILES" at bounding box center [573, 83] width 90 height 12
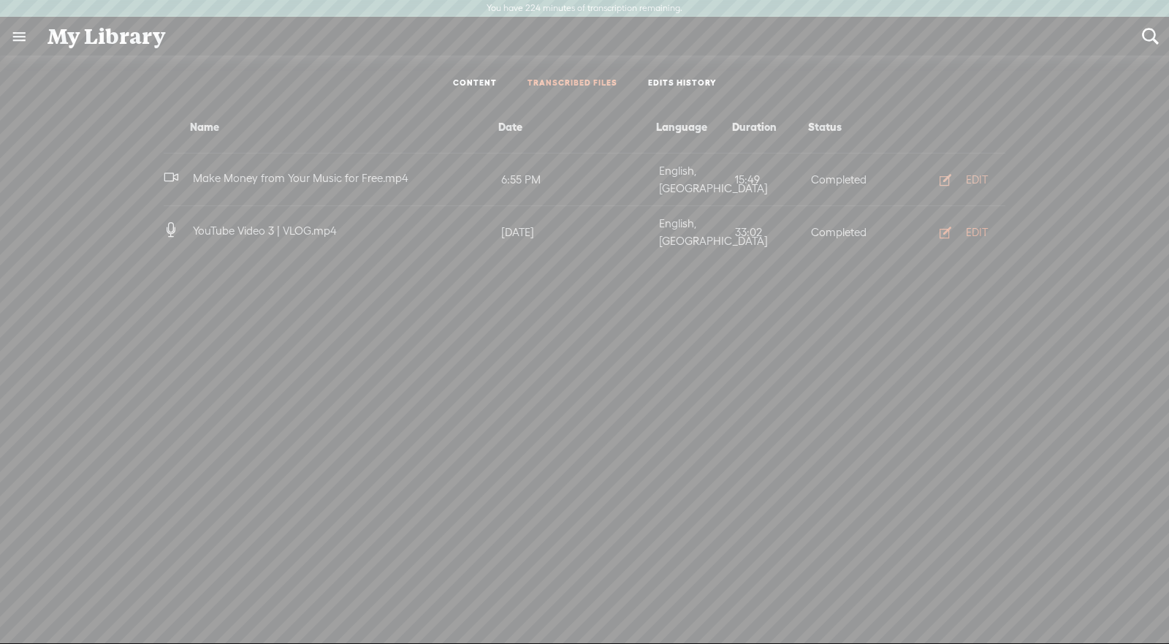
click at [944, 225] on icon "button" at bounding box center [945, 232] width 15 height 15
